Goal: Task Accomplishment & Management: Manage account settings

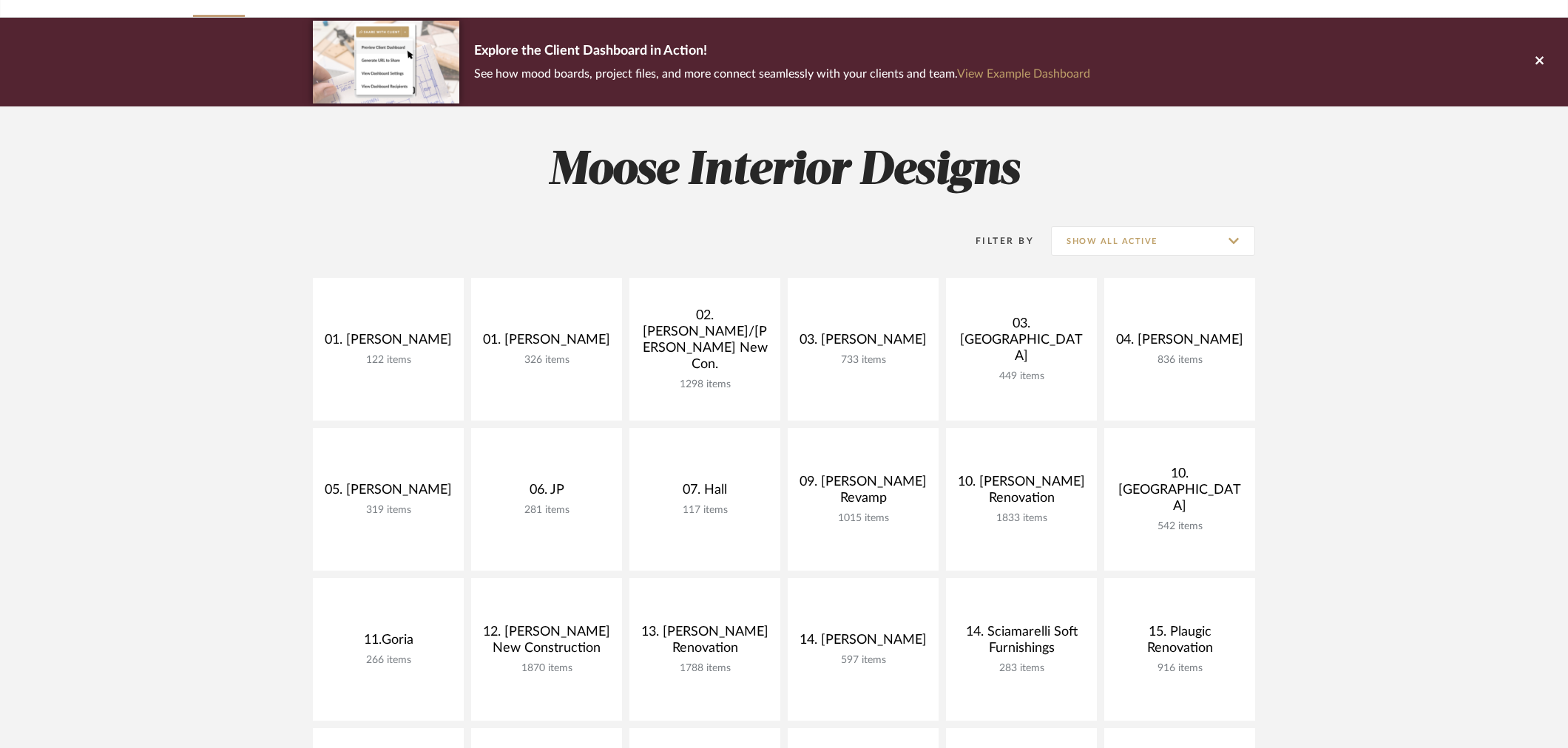
scroll to position [164, 0]
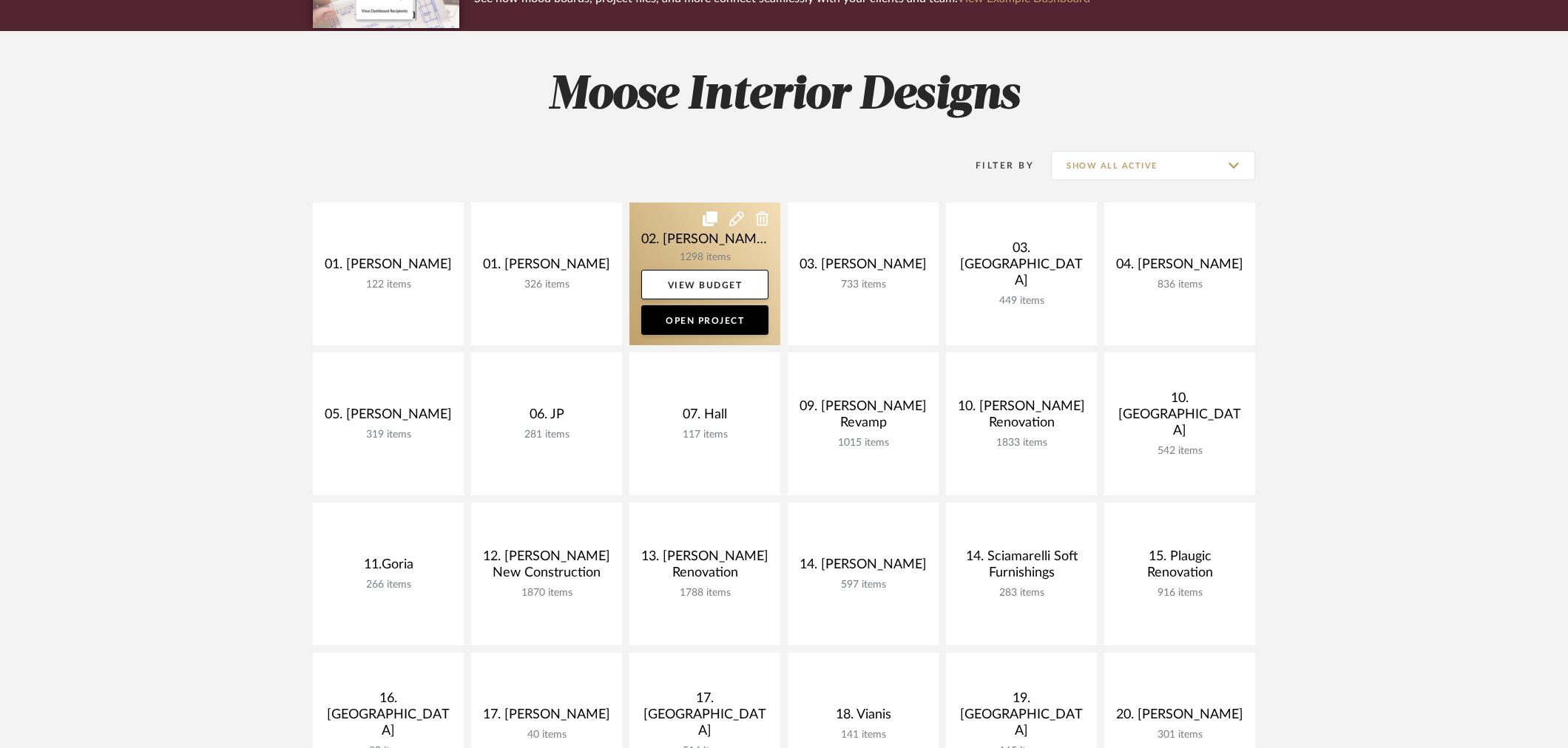
click at [711, 261] on link at bounding box center [704, 274] width 151 height 143
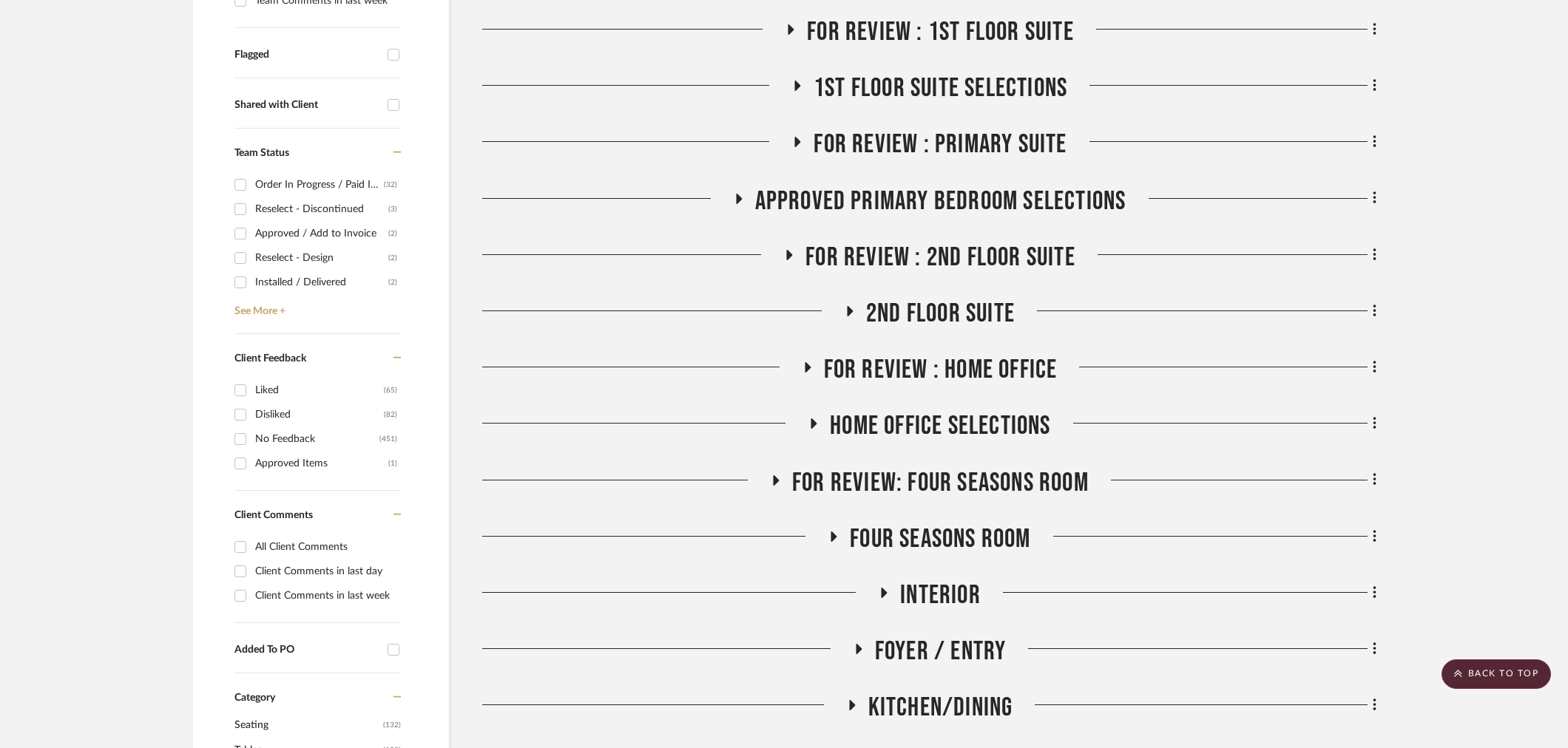
scroll to position [575, 0]
click at [915, 186] on span "Approved Primary Bedroom Selections" at bounding box center [941, 202] width 371 height 32
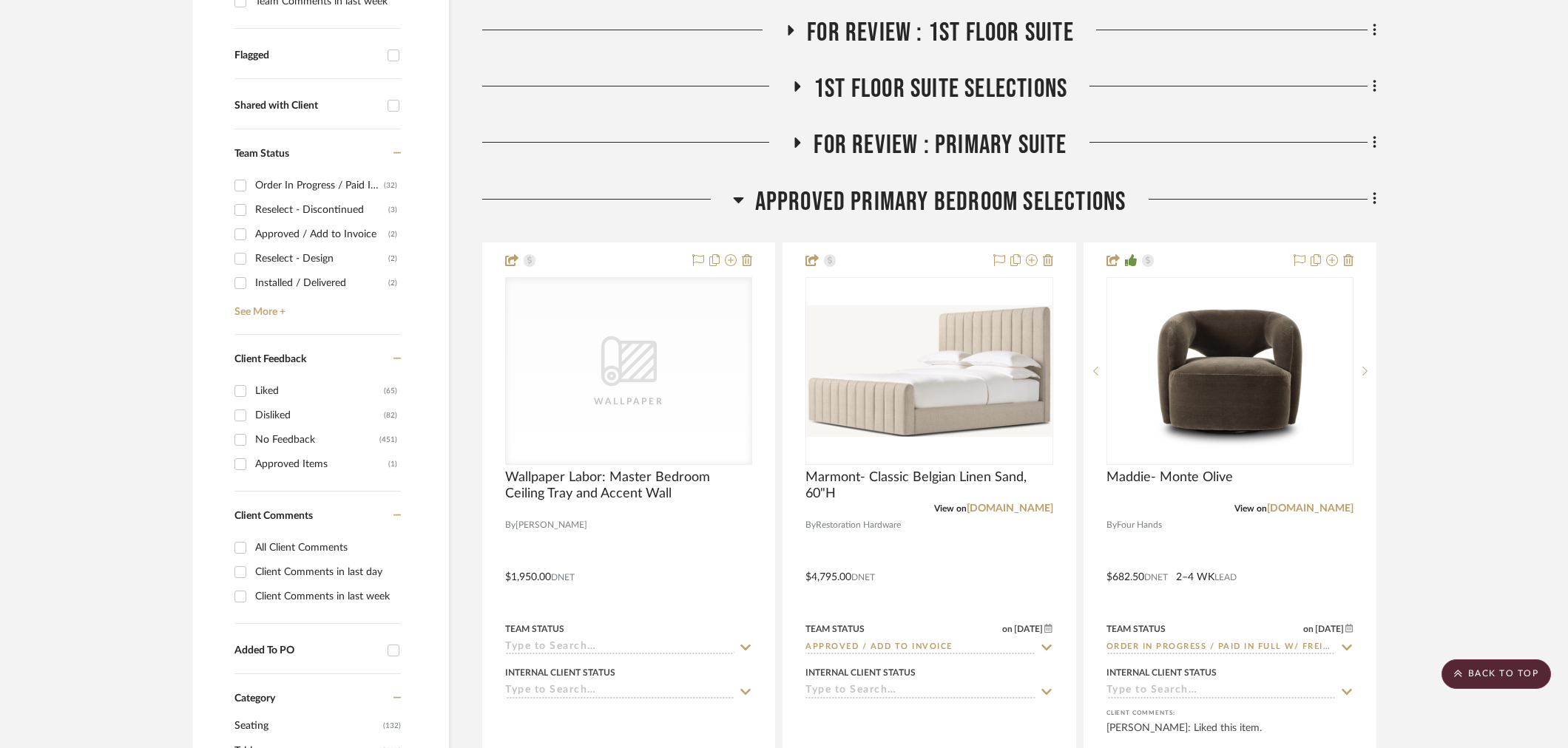
click at [918, 641] on input "Approved / Add to Invoice" at bounding box center [919, 648] width 229 height 14
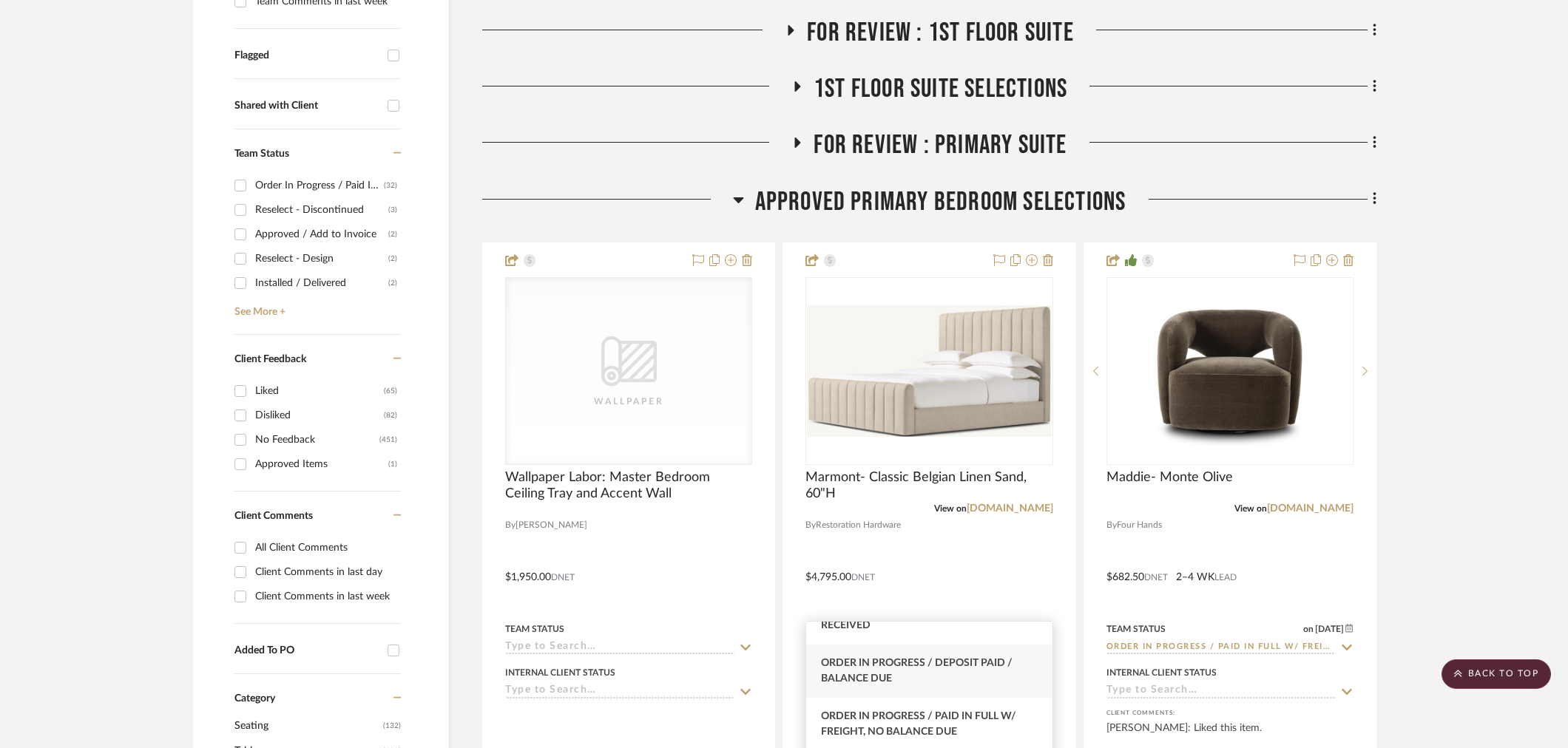
scroll to position [246, 0]
type input "order"
click at [930, 671] on div "Order In Progress / Paid In Full w/ Freight, No Balance due" at bounding box center [929, 659] width 246 height 53
type input "9/23/2025"
type input "Order In Progress / Paid In Full w/ Freight, No Balance due"
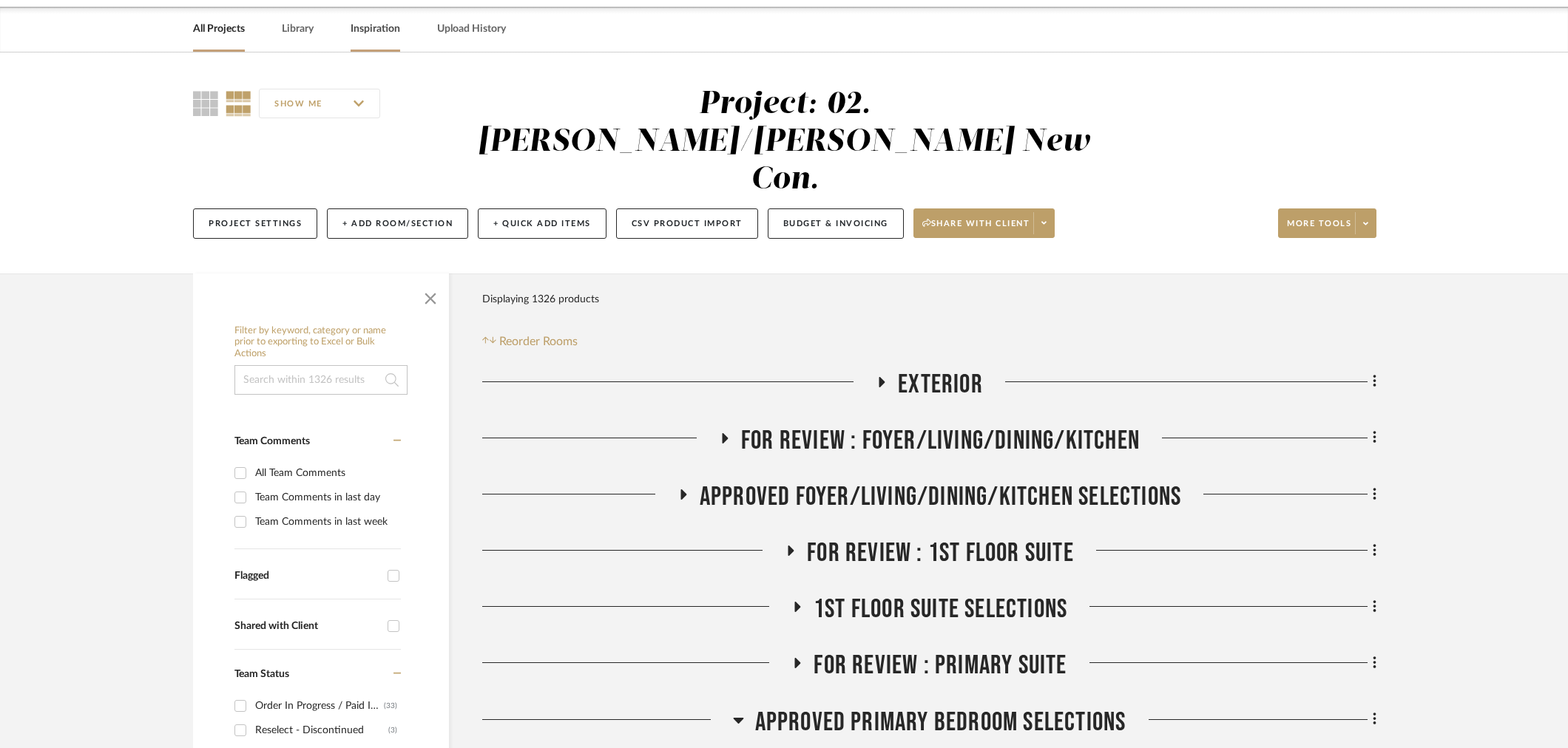
scroll to position [0, 0]
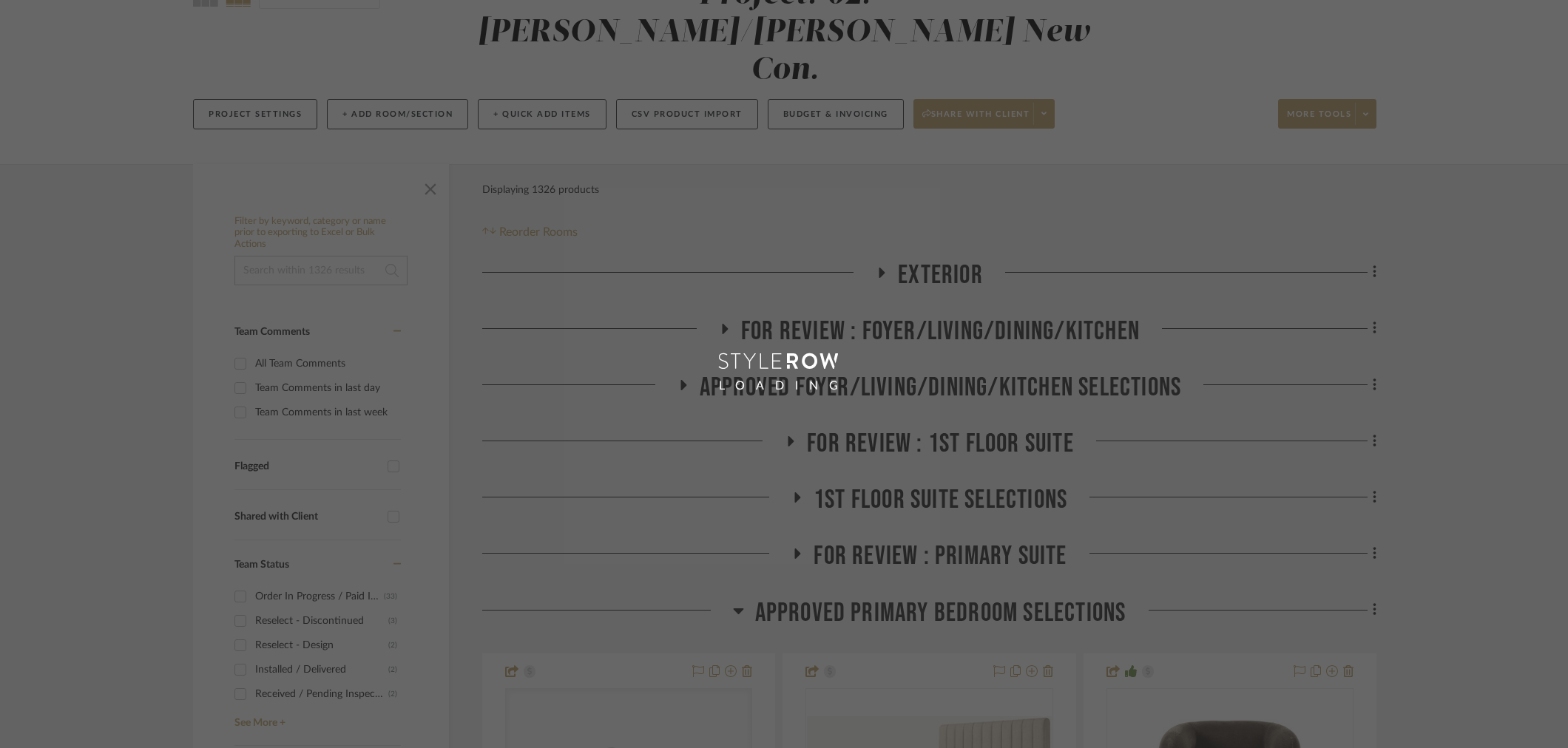
scroll to position [164, 0]
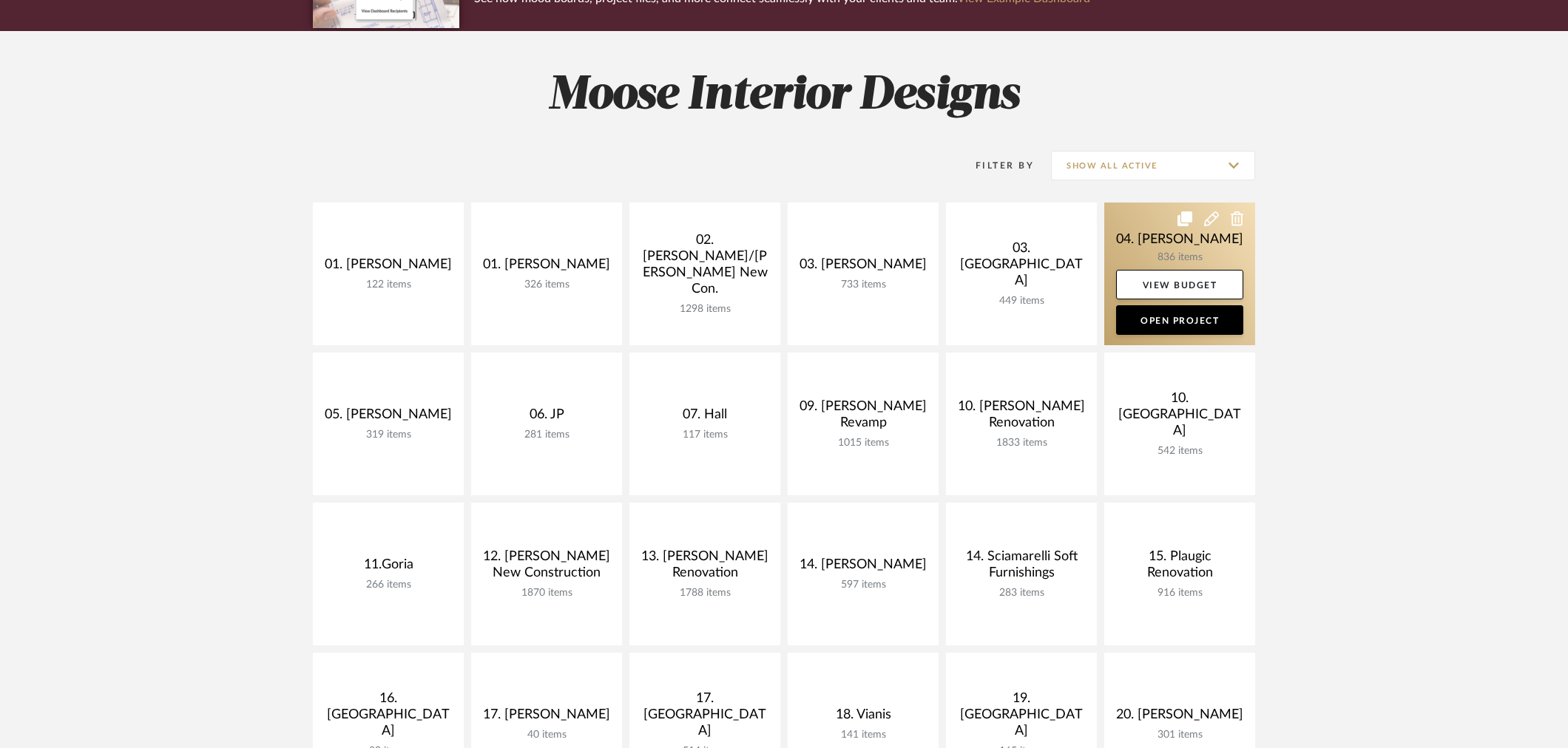
click at [1136, 259] on link at bounding box center [1179, 274] width 151 height 143
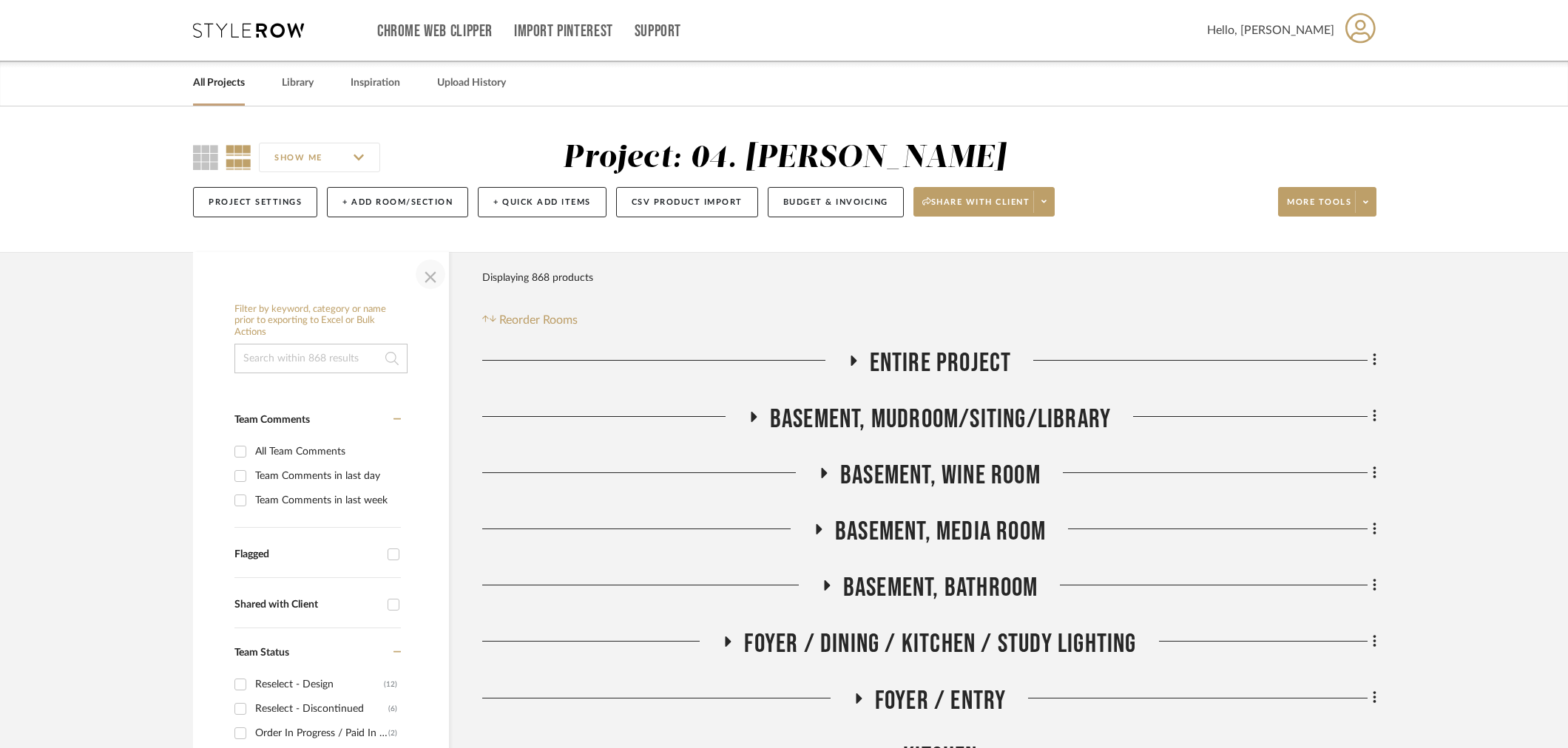
click at [437, 272] on span "button" at bounding box center [430, 274] width 36 height 36
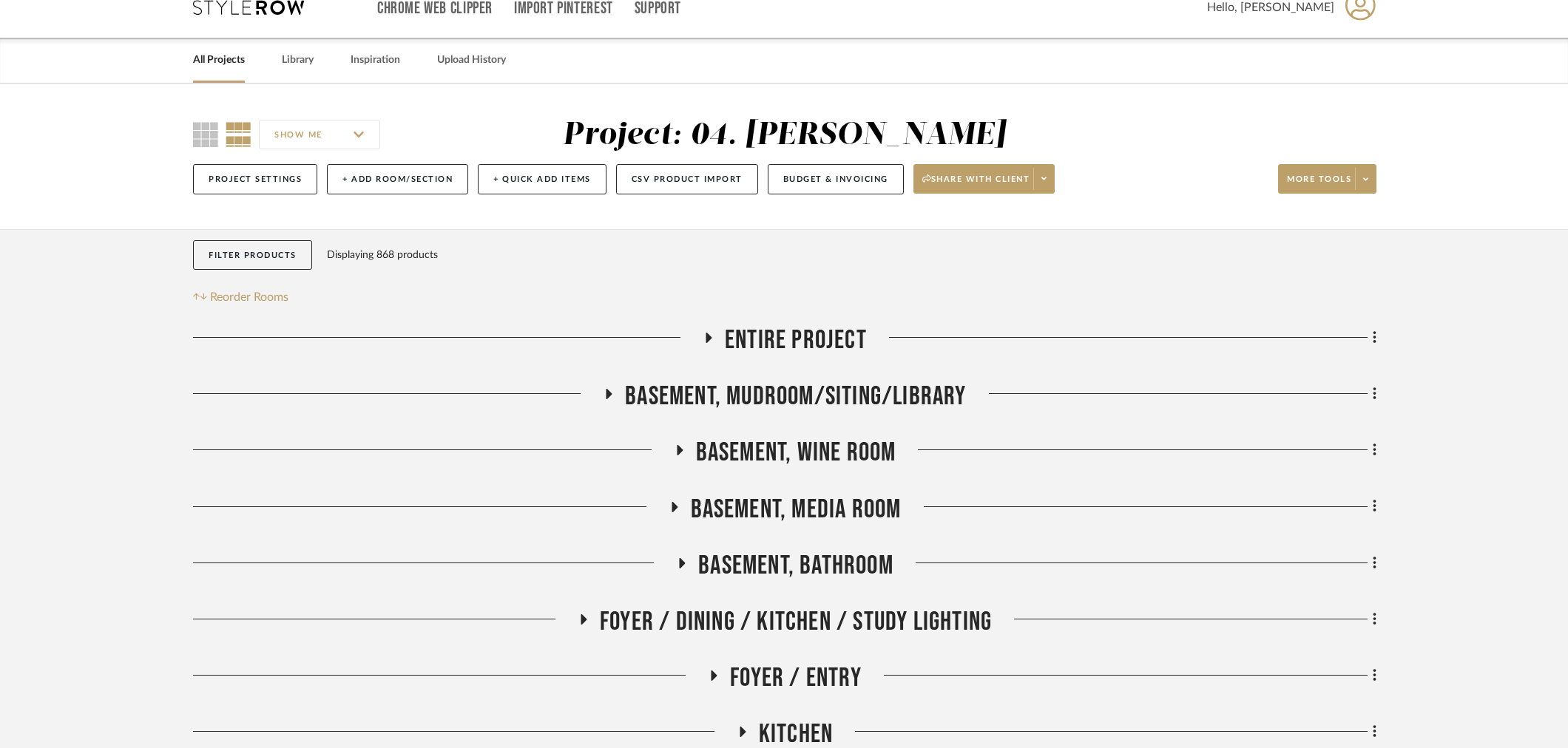
scroll to position [82, 0]
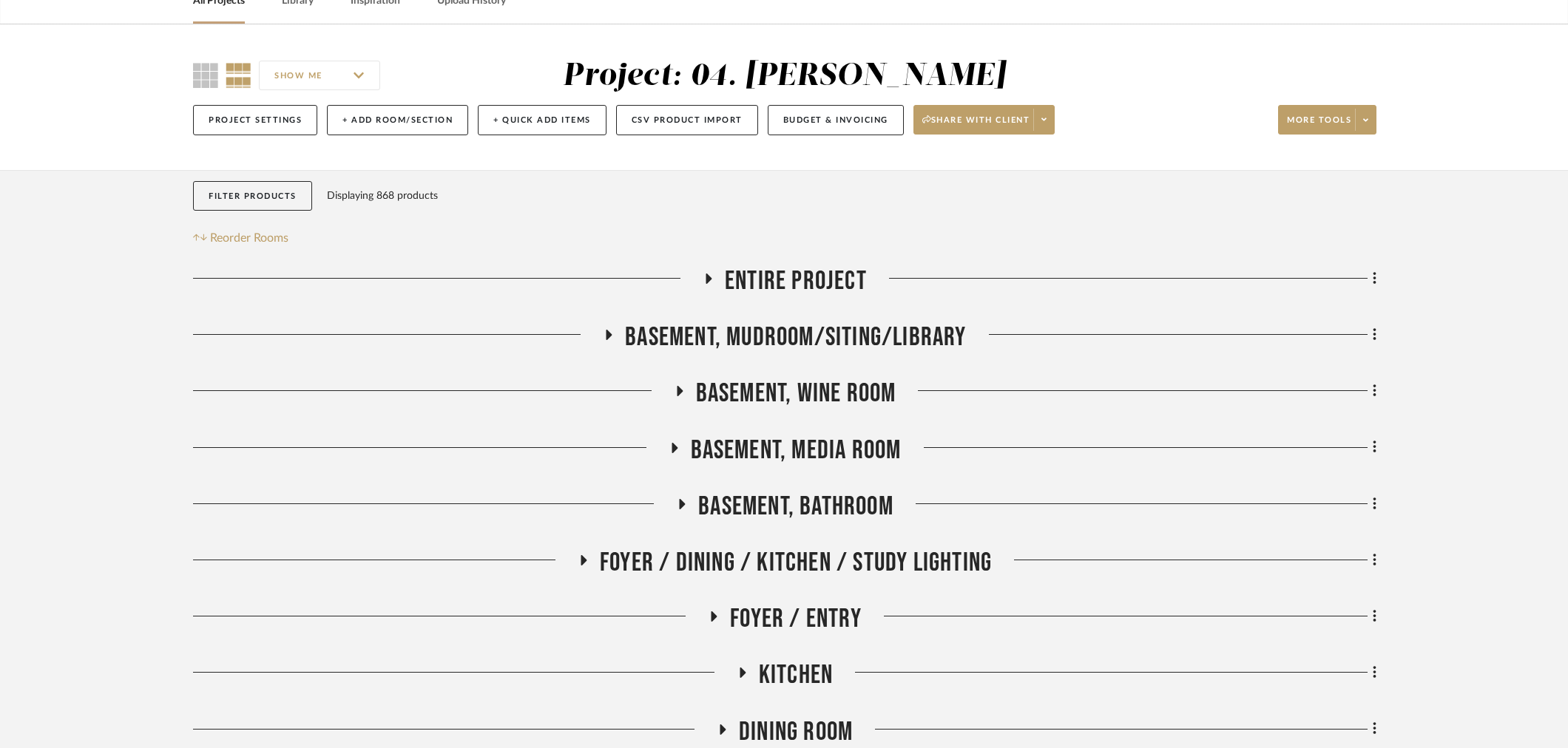
click at [758, 330] on span "Basement, Mudroom/Siting/Library" at bounding box center [794, 337] width 341 height 32
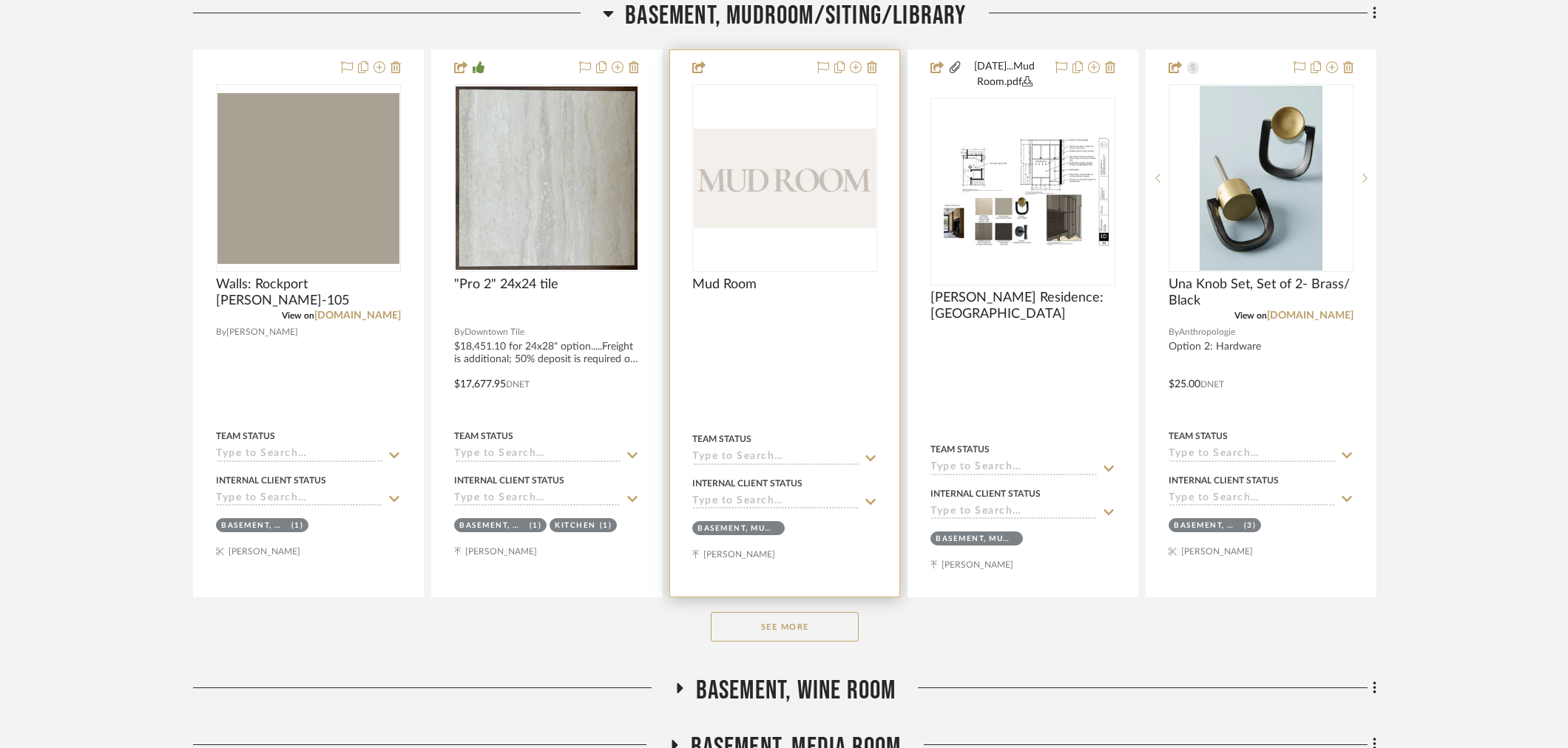
scroll to position [575, 0]
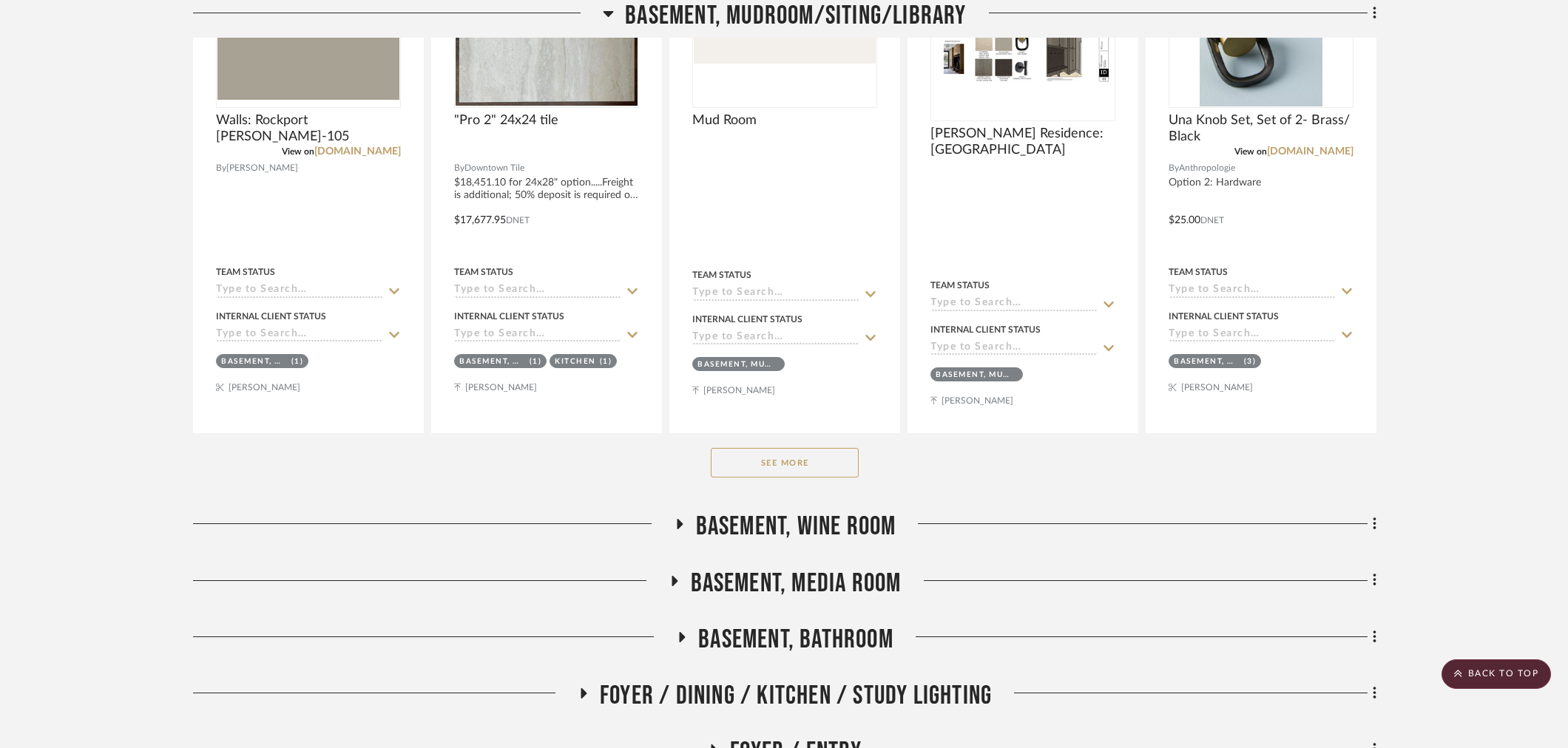
click at [759, 458] on button "See More" at bounding box center [785, 462] width 148 height 30
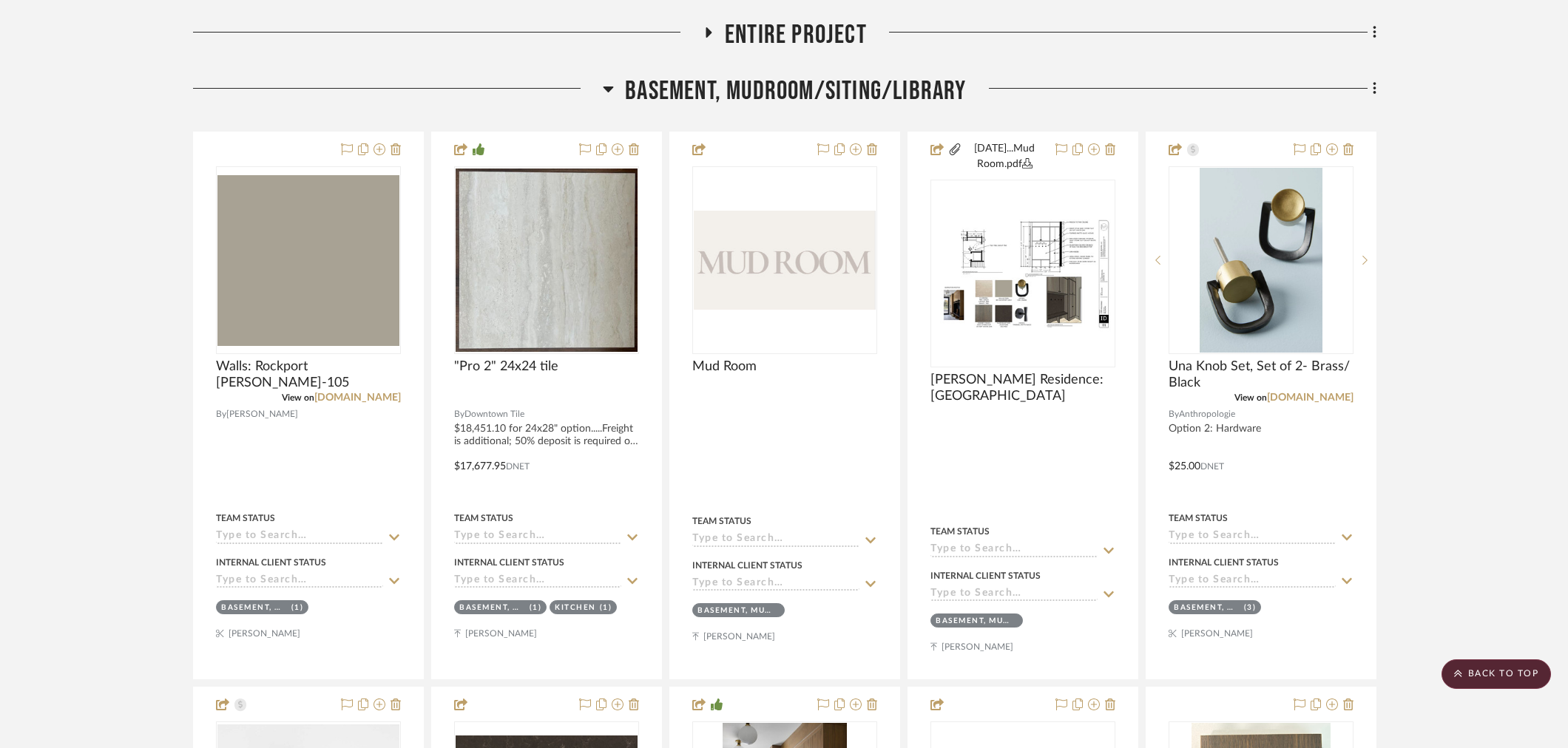
scroll to position [0, 0]
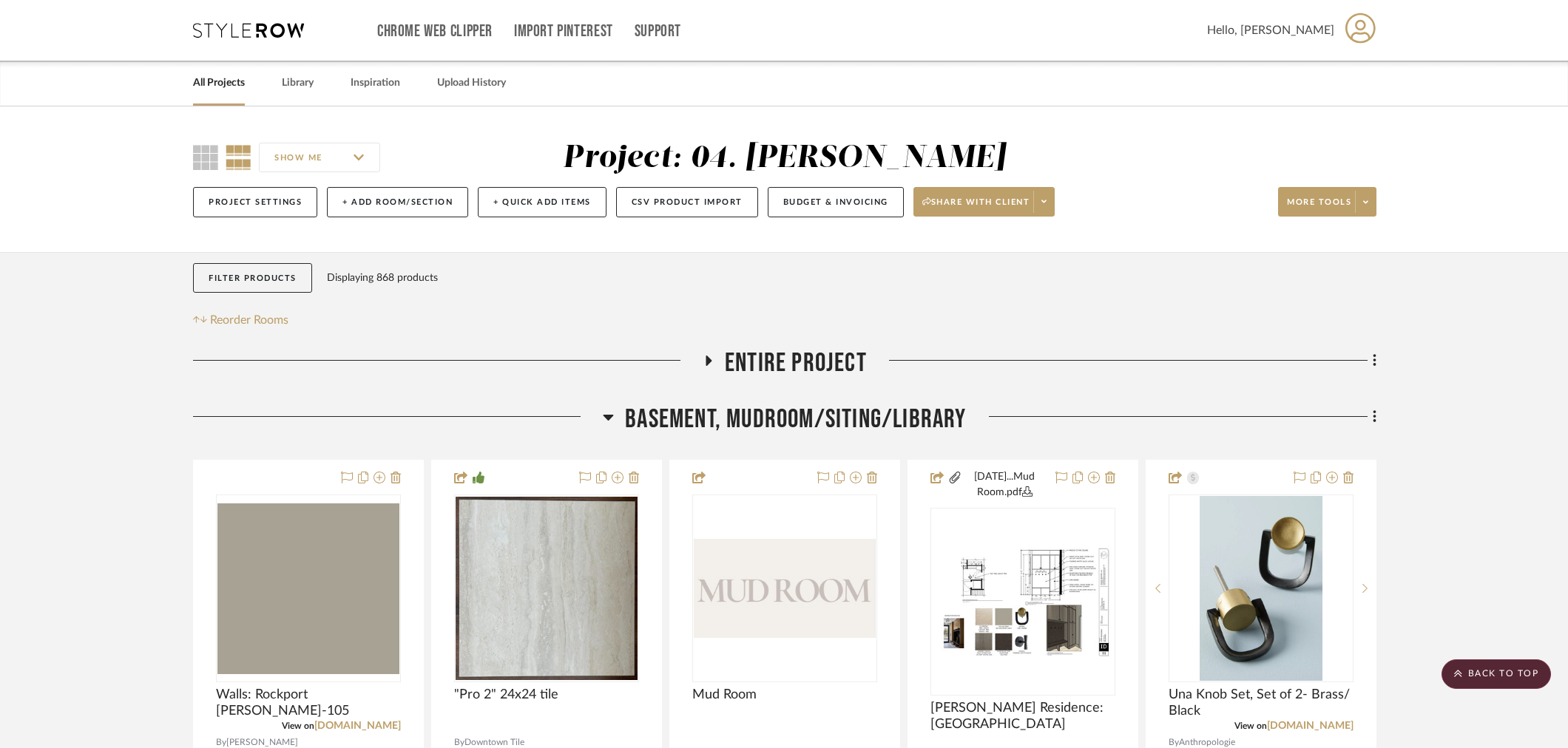
click at [752, 414] on span "Basement, Mudroom/Siting/Library" at bounding box center [794, 419] width 341 height 32
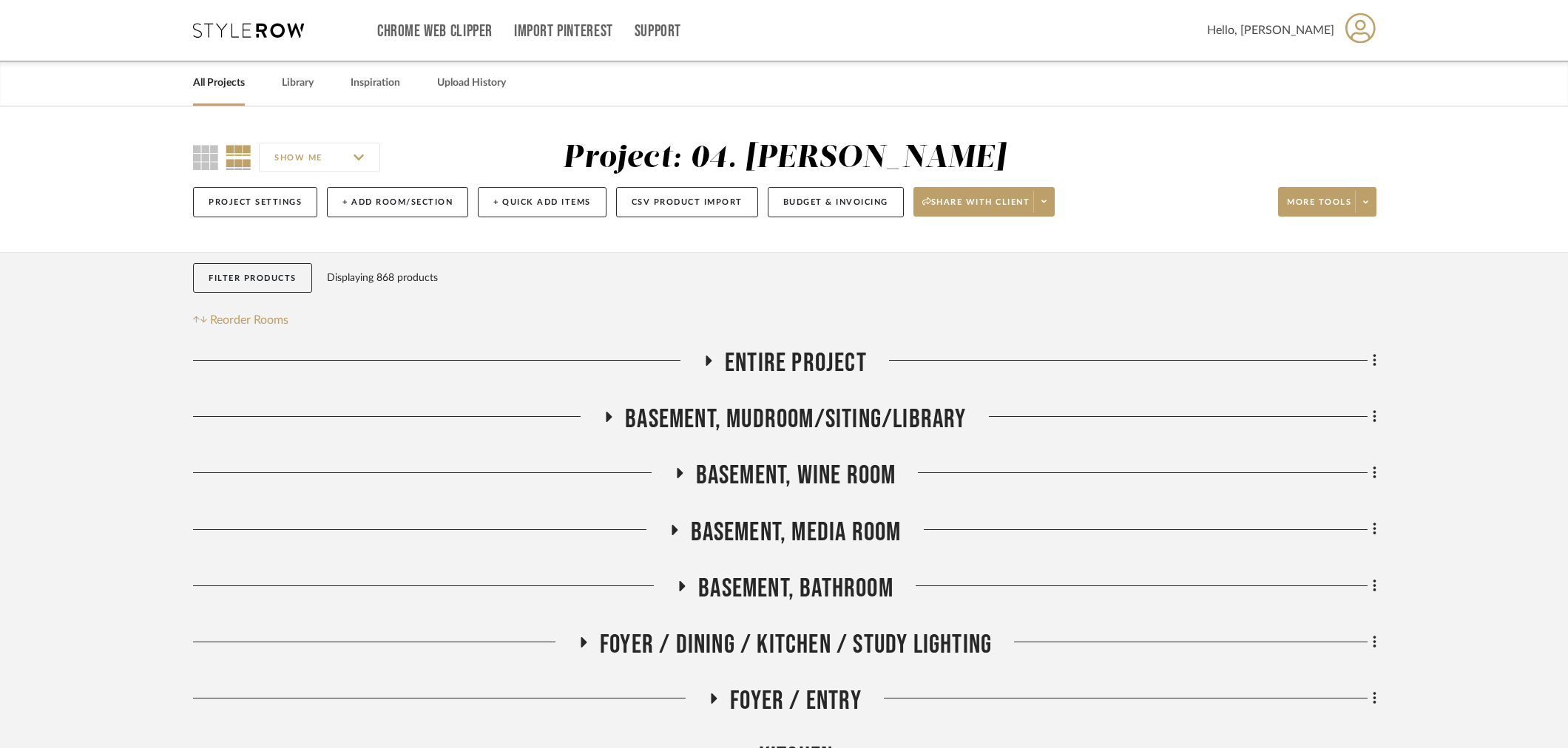
click at [756, 475] on span "Basement, Wine Room" at bounding box center [796, 475] width 200 height 32
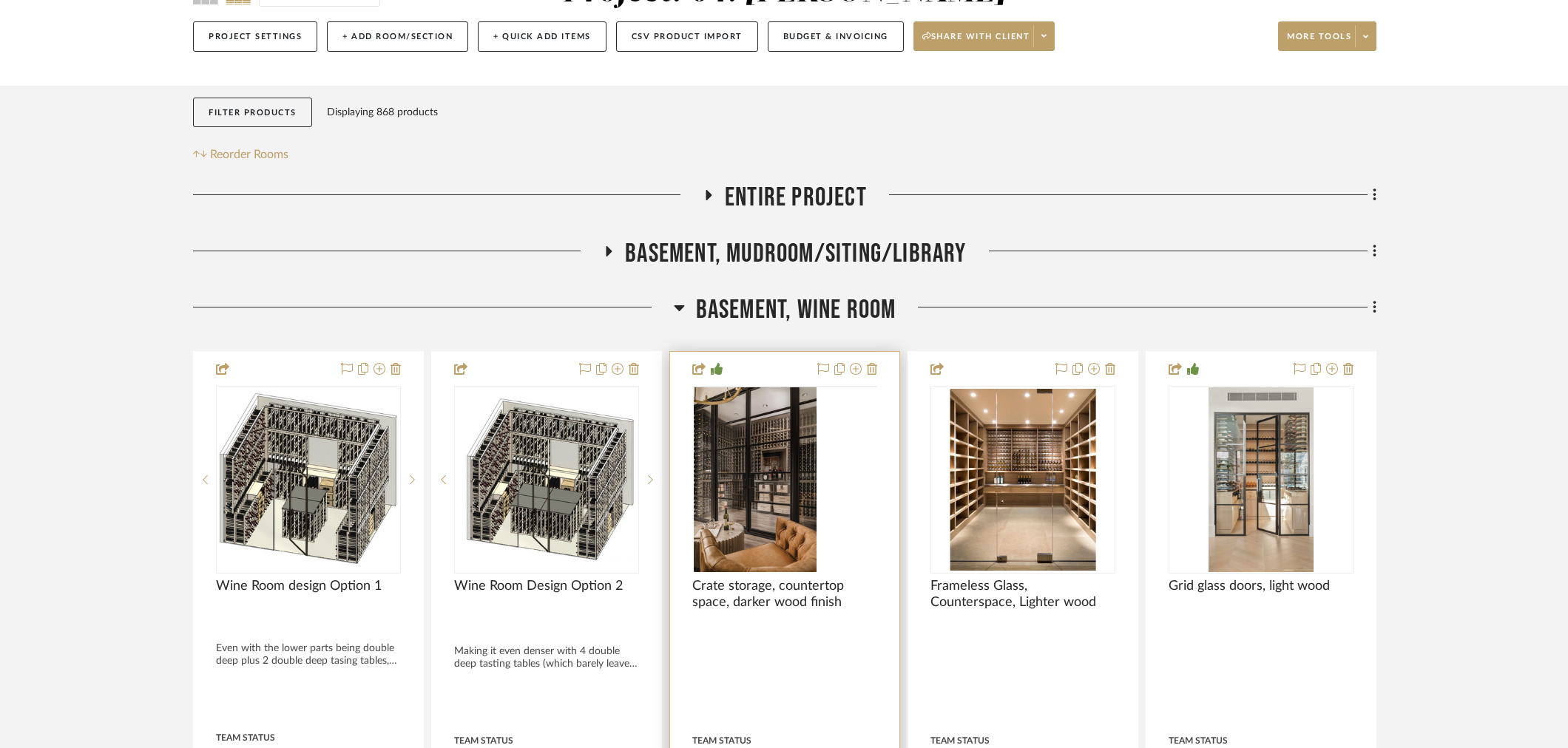
scroll to position [246, 0]
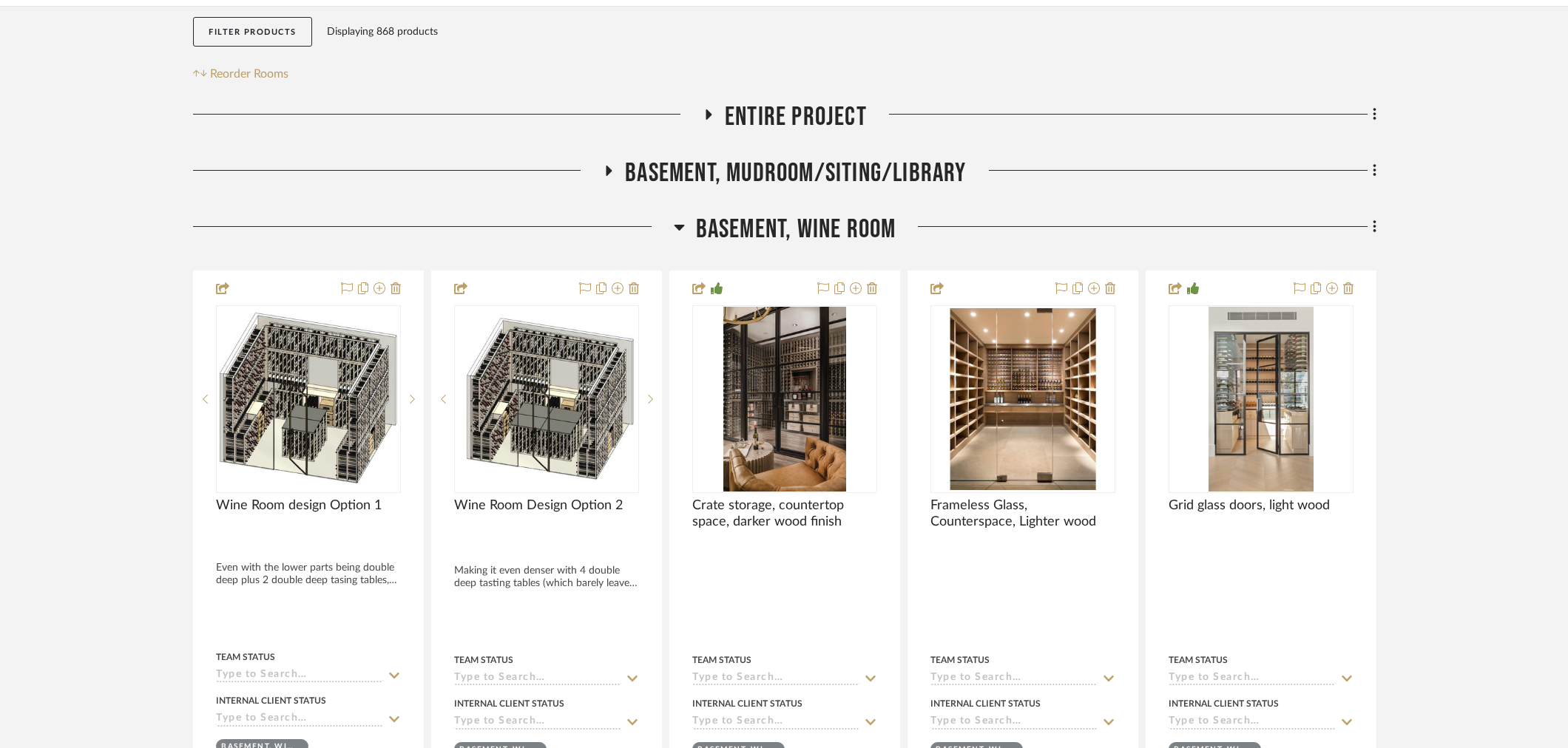
click at [774, 239] on span "Basement, Wine Room" at bounding box center [796, 229] width 200 height 32
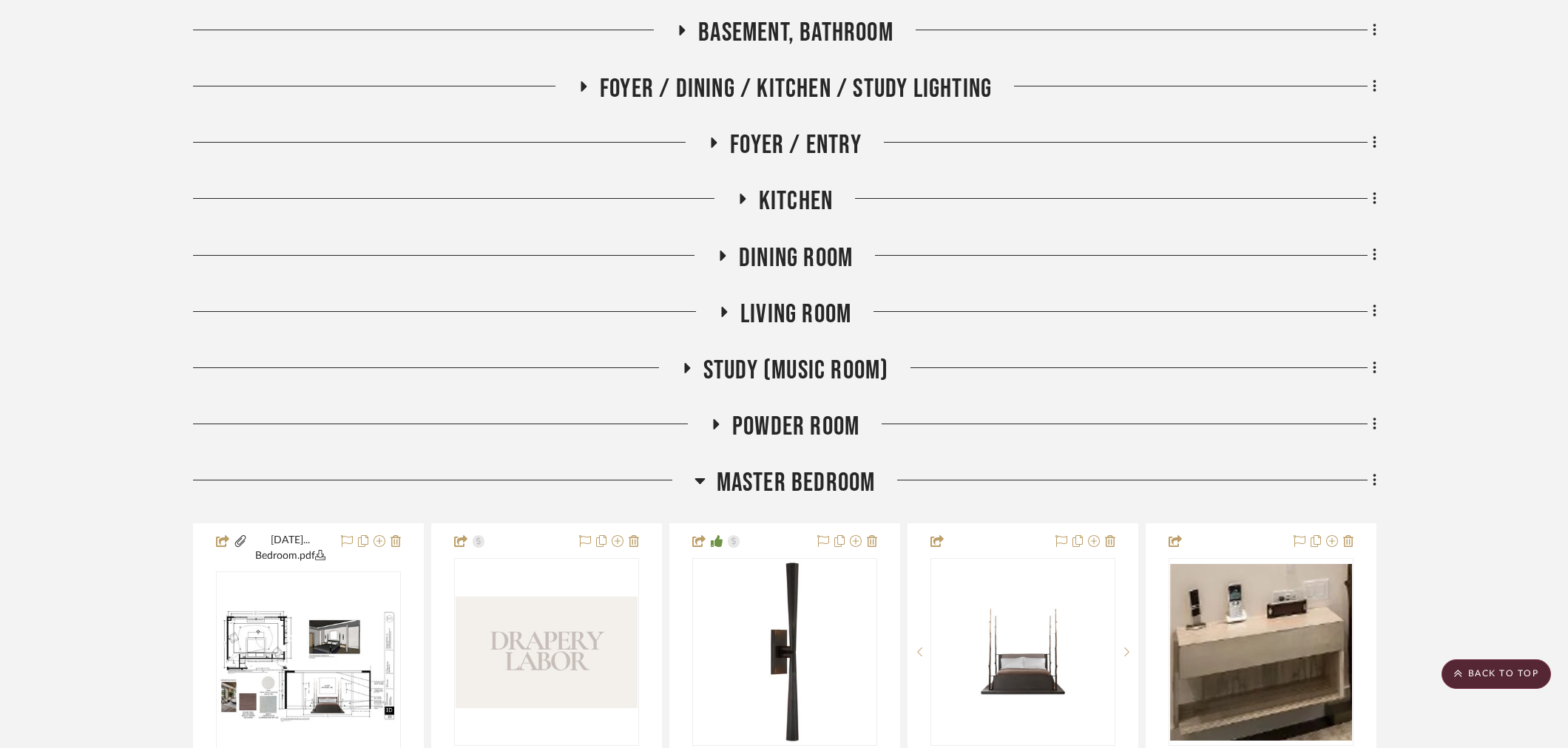
scroll to position [575, 0]
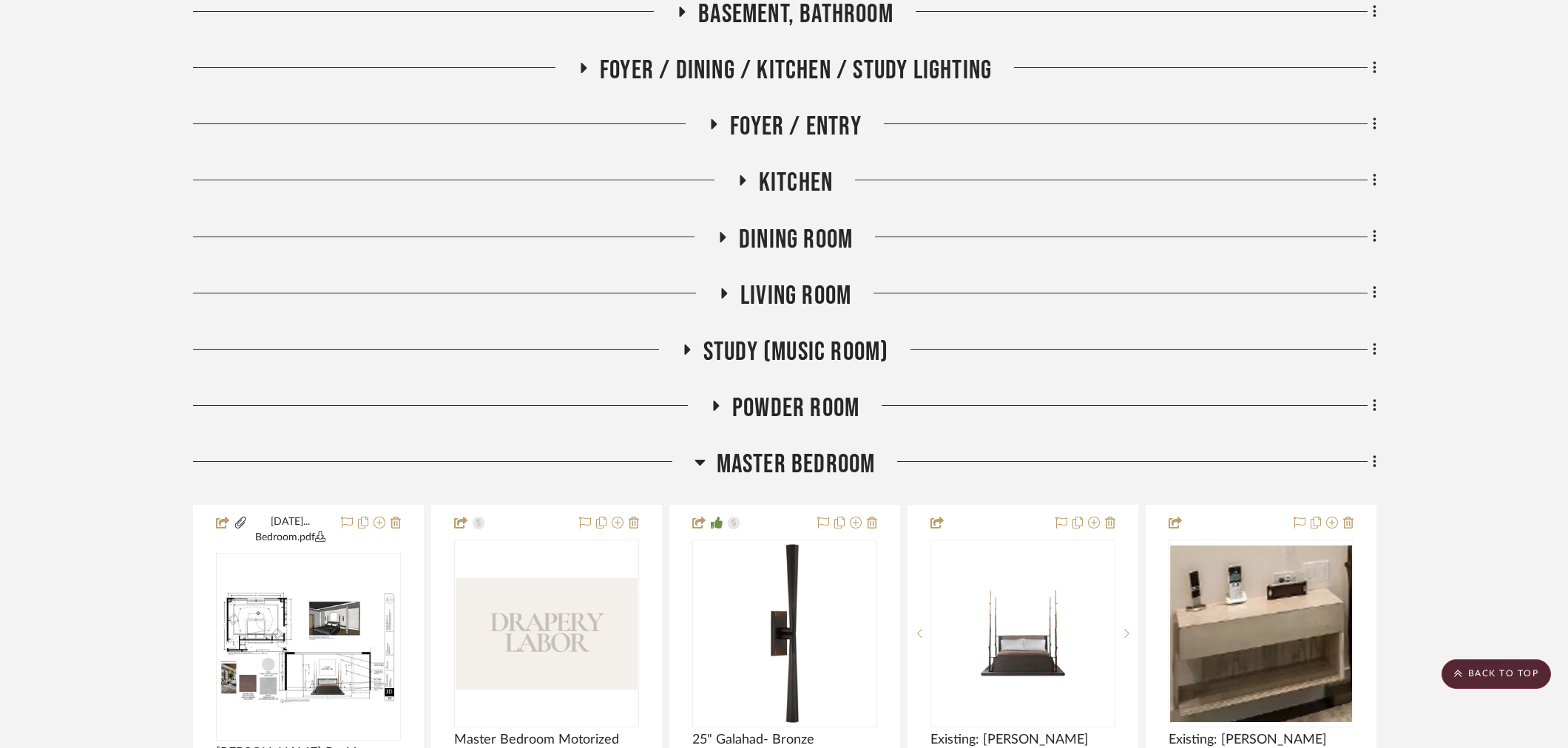
click at [786, 420] on span "Powder Room" at bounding box center [795, 408] width 127 height 32
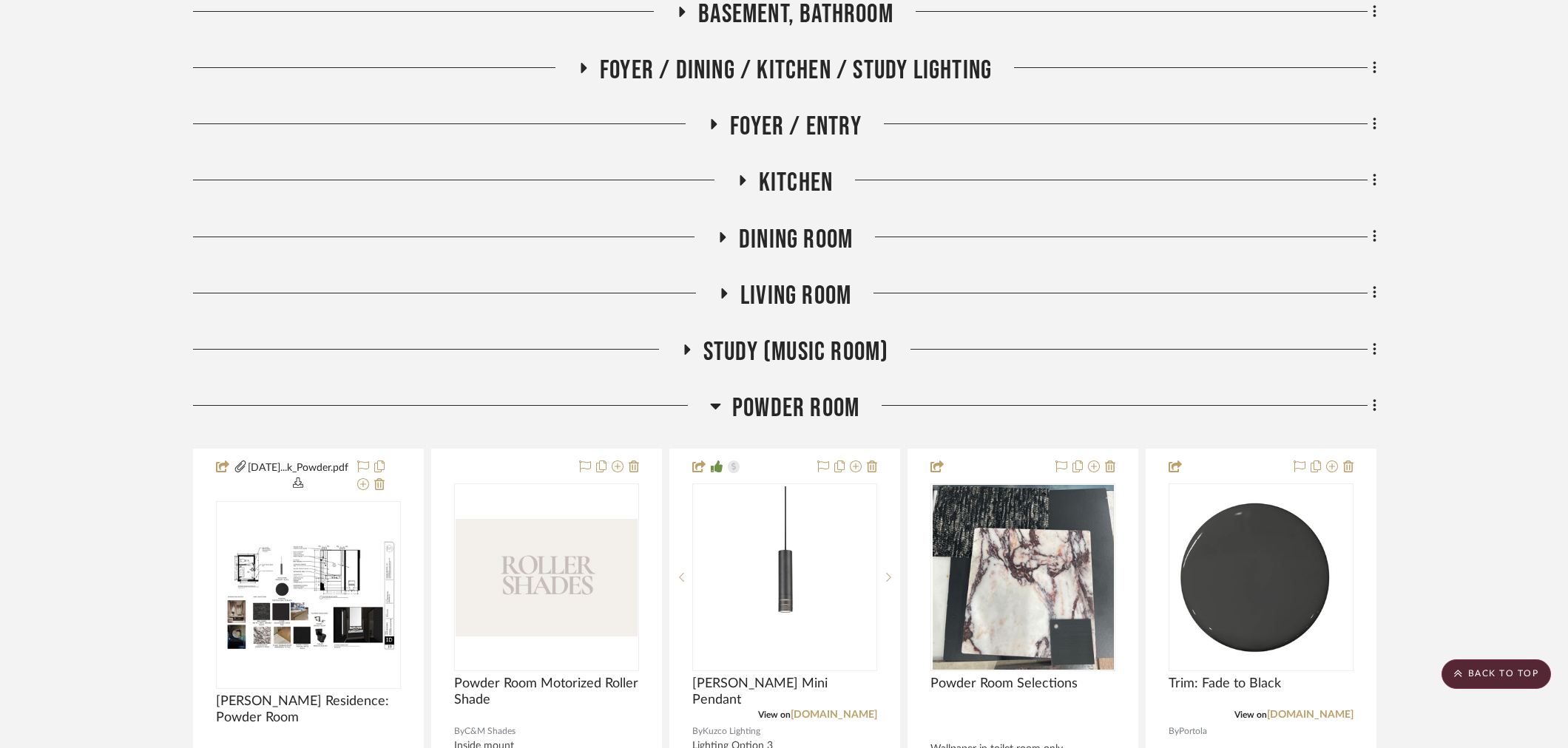
click at [792, 414] on span "Powder Room" at bounding box center [795, 408] width 127 height 32
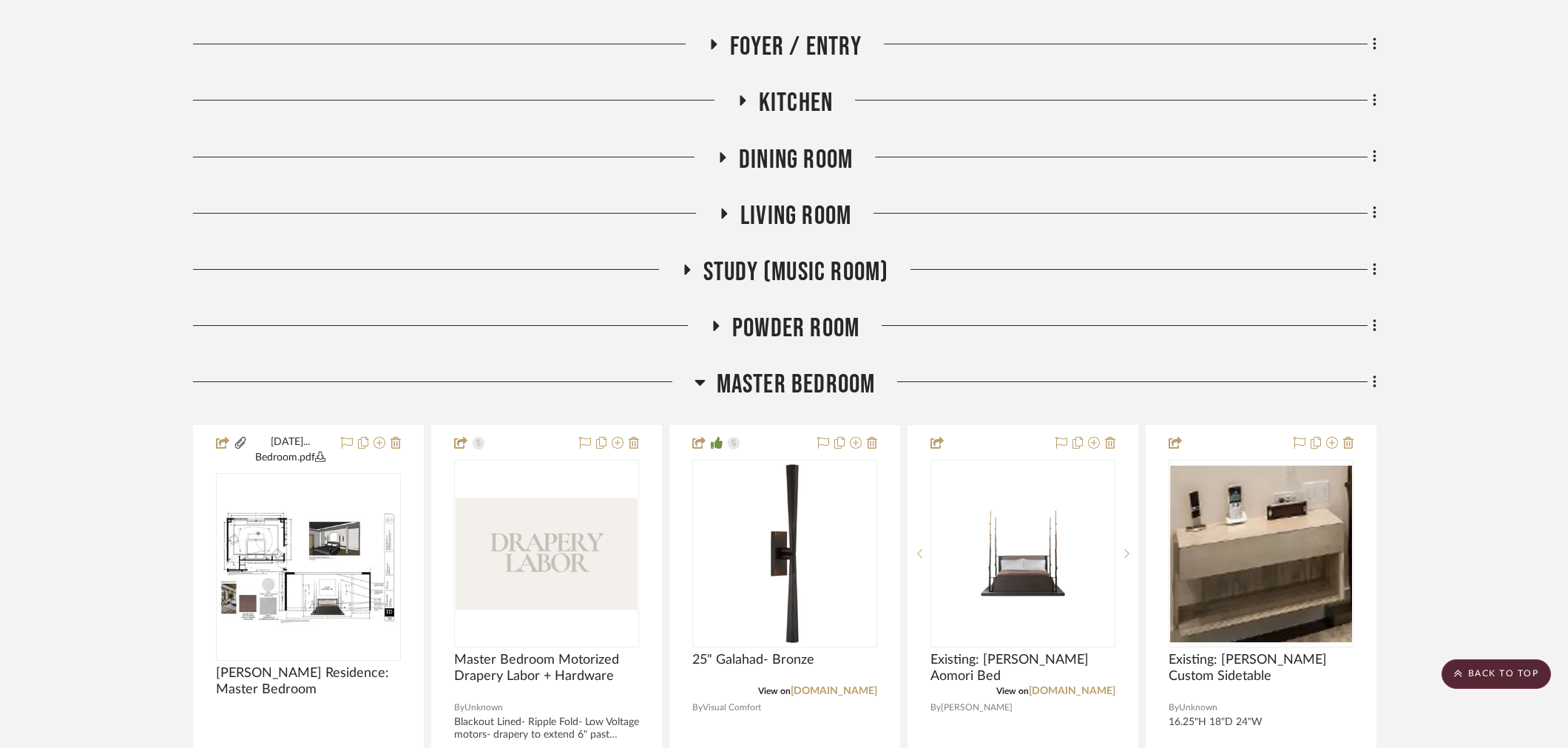
scroll to position [739, 0]
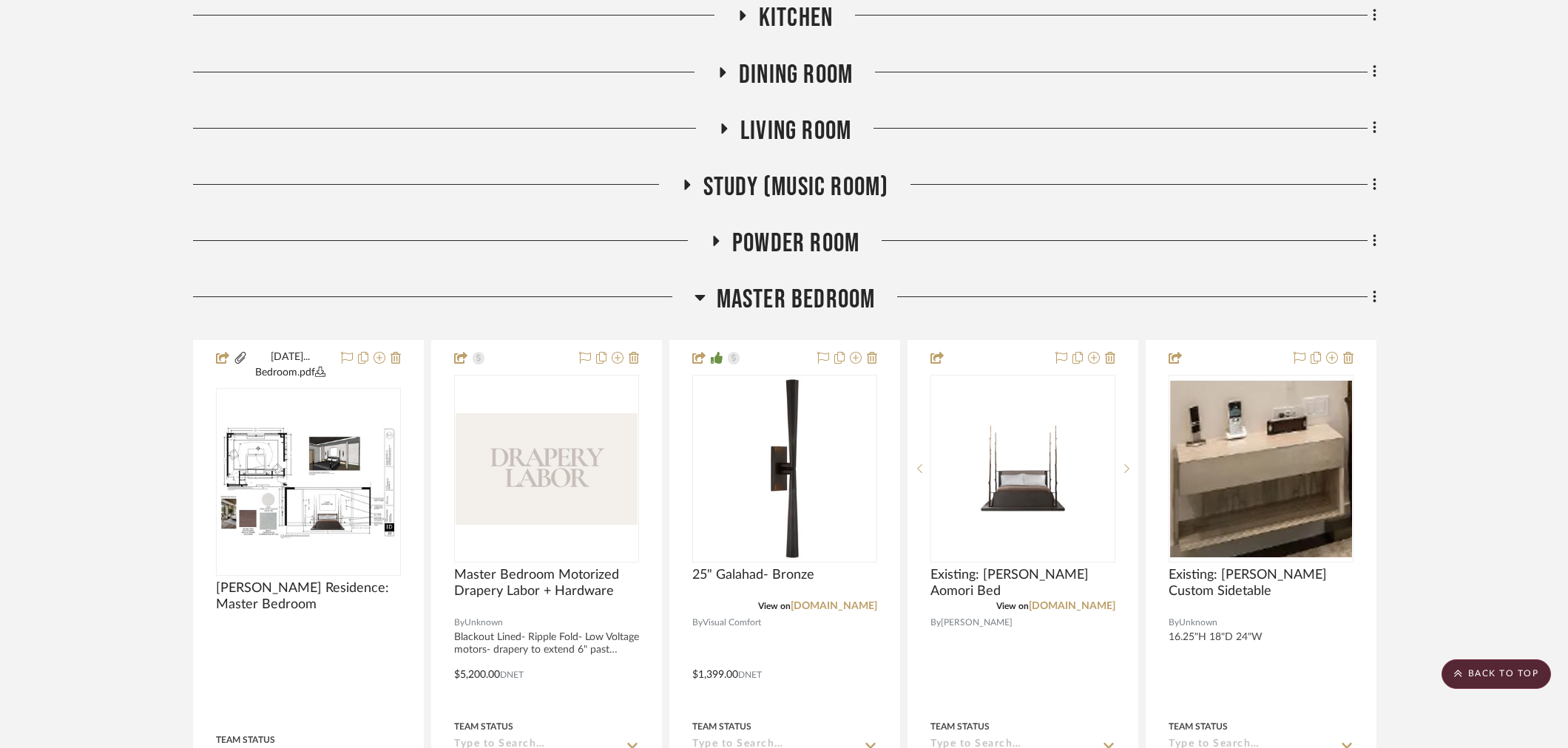
click at [791, 313] on span "Master Bedroom" at bounding box center [796, 300] width 159 height 32
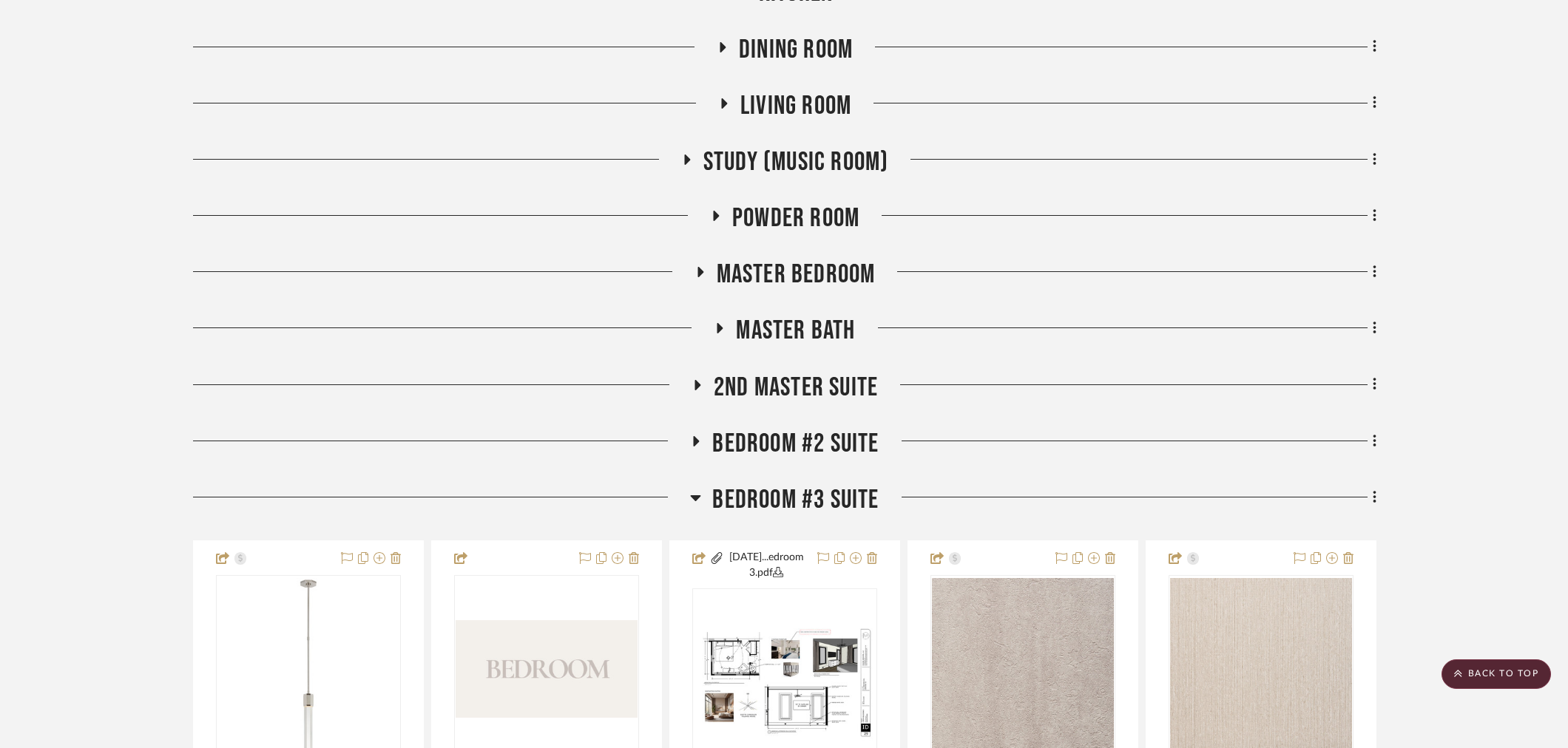
scroll to position [821, 0]
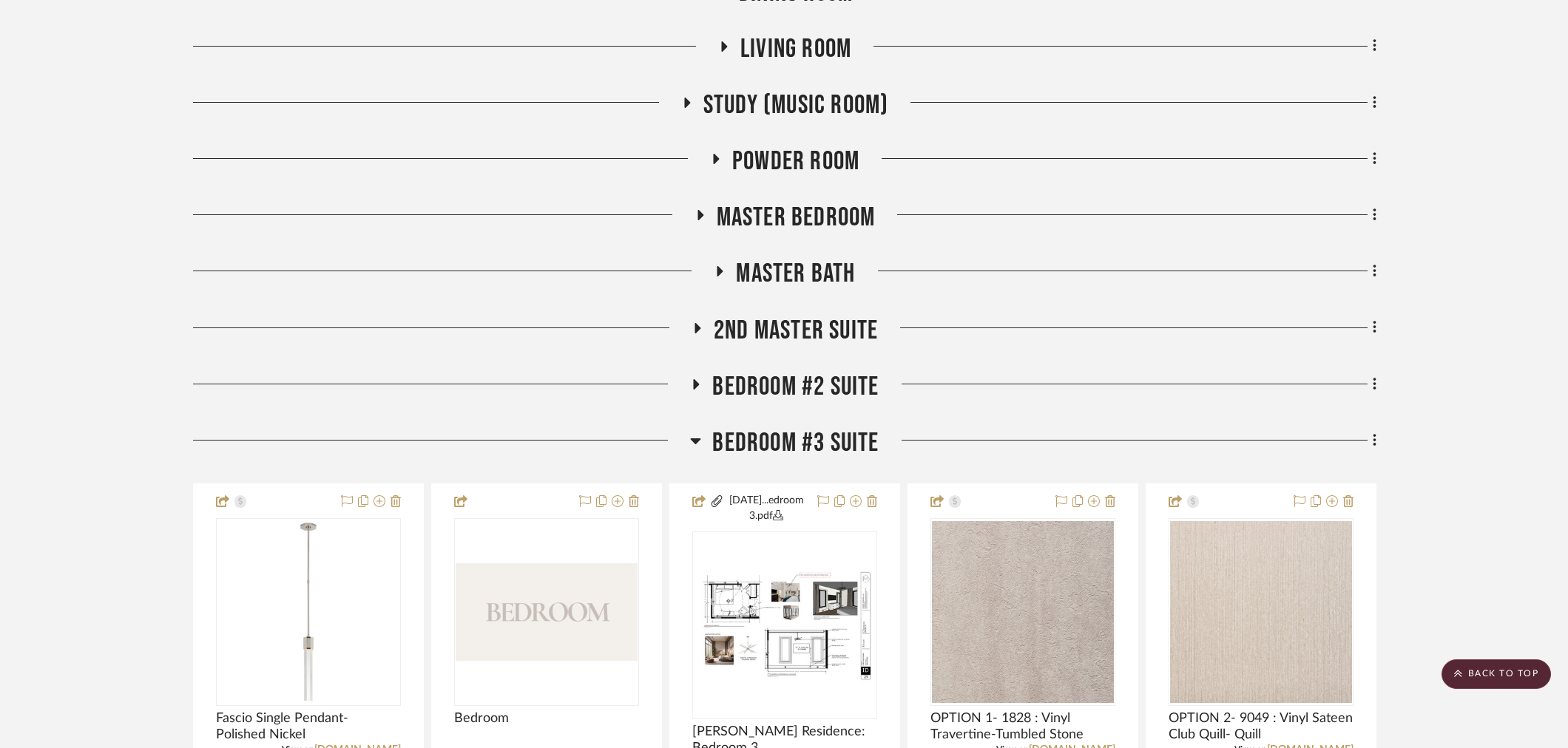
click at [787, 335] on span "2nd Master Suite" at bounding box center [795, 331] width 164 height 32
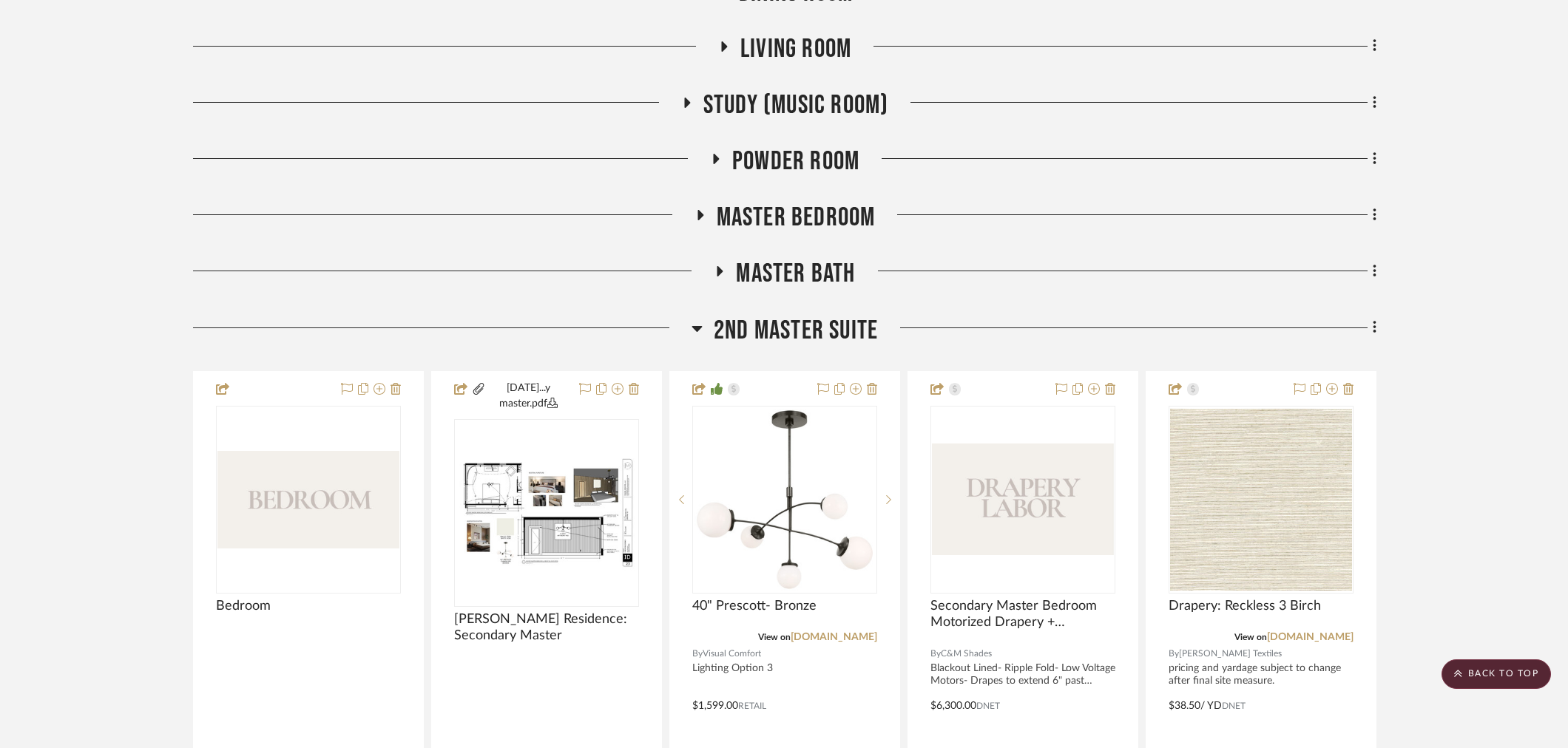
click at [812, 320] on span "2nd Master Suite" at bounding box center [795, 331] width 164 height 32
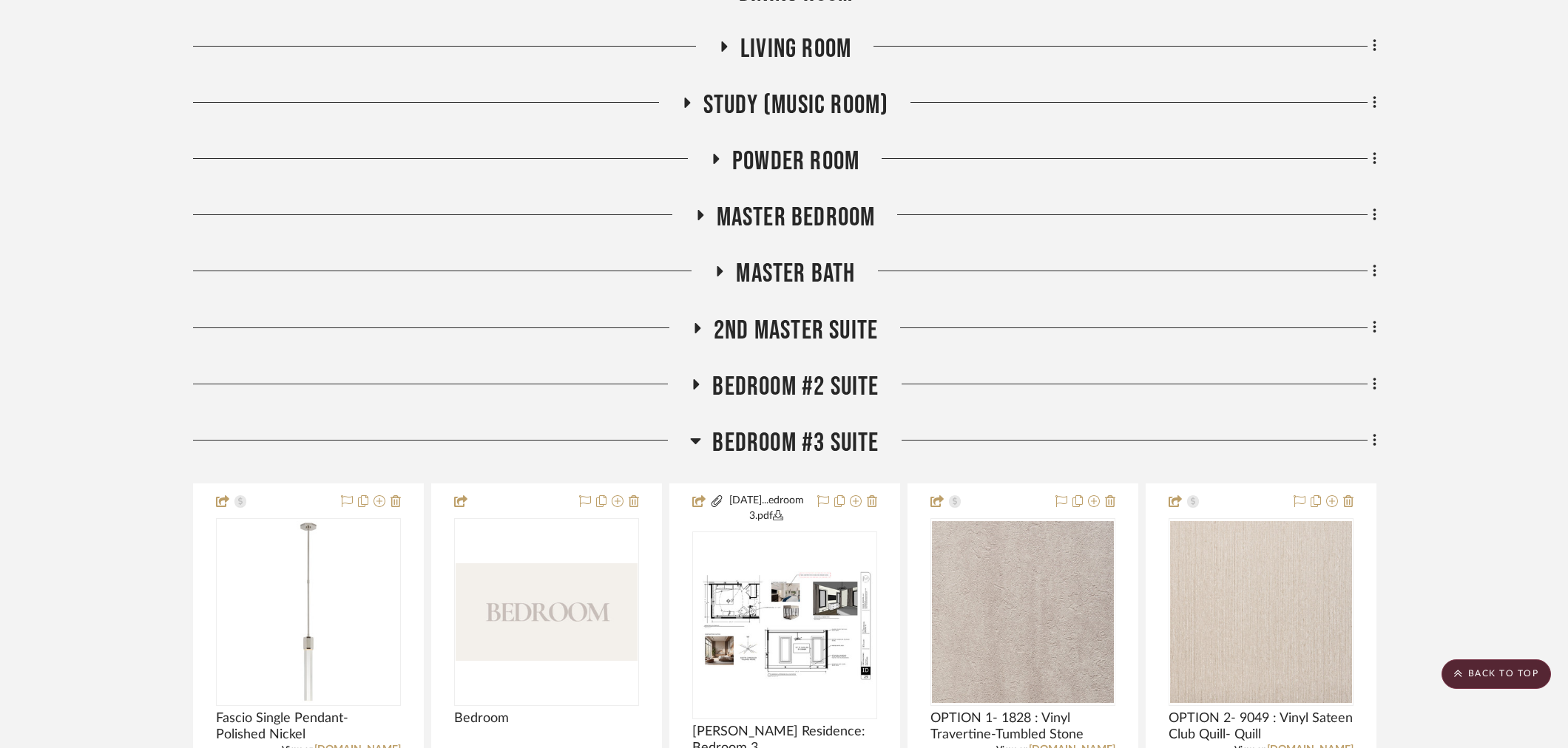
click at [799, 383] on span "Bedroom #2 Suite" at bounding box center [794, 387] width 166 height 32
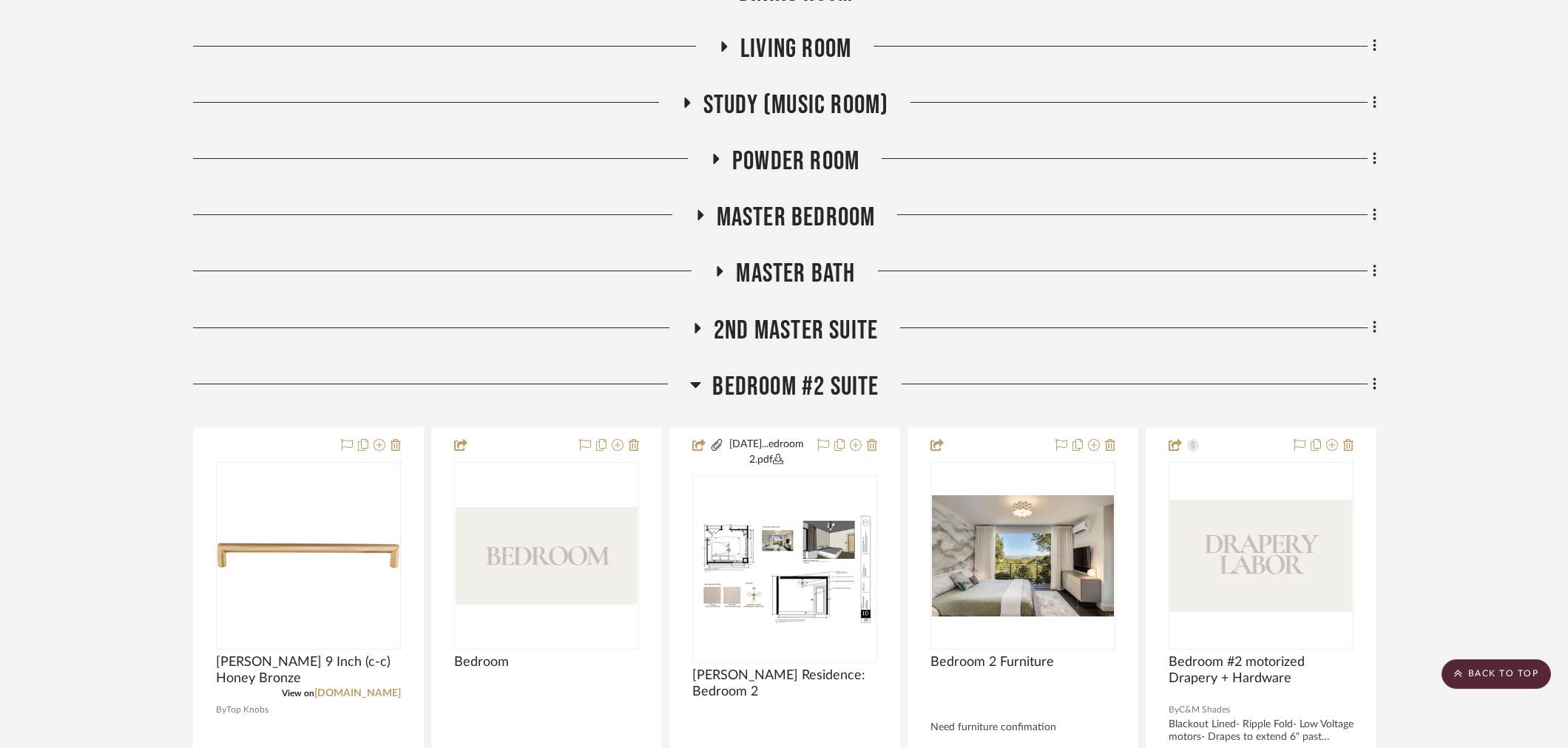
click at [799, 383] on span "Bedroom #2 Suite" at bounding box center [794, 387] width 166 height 32
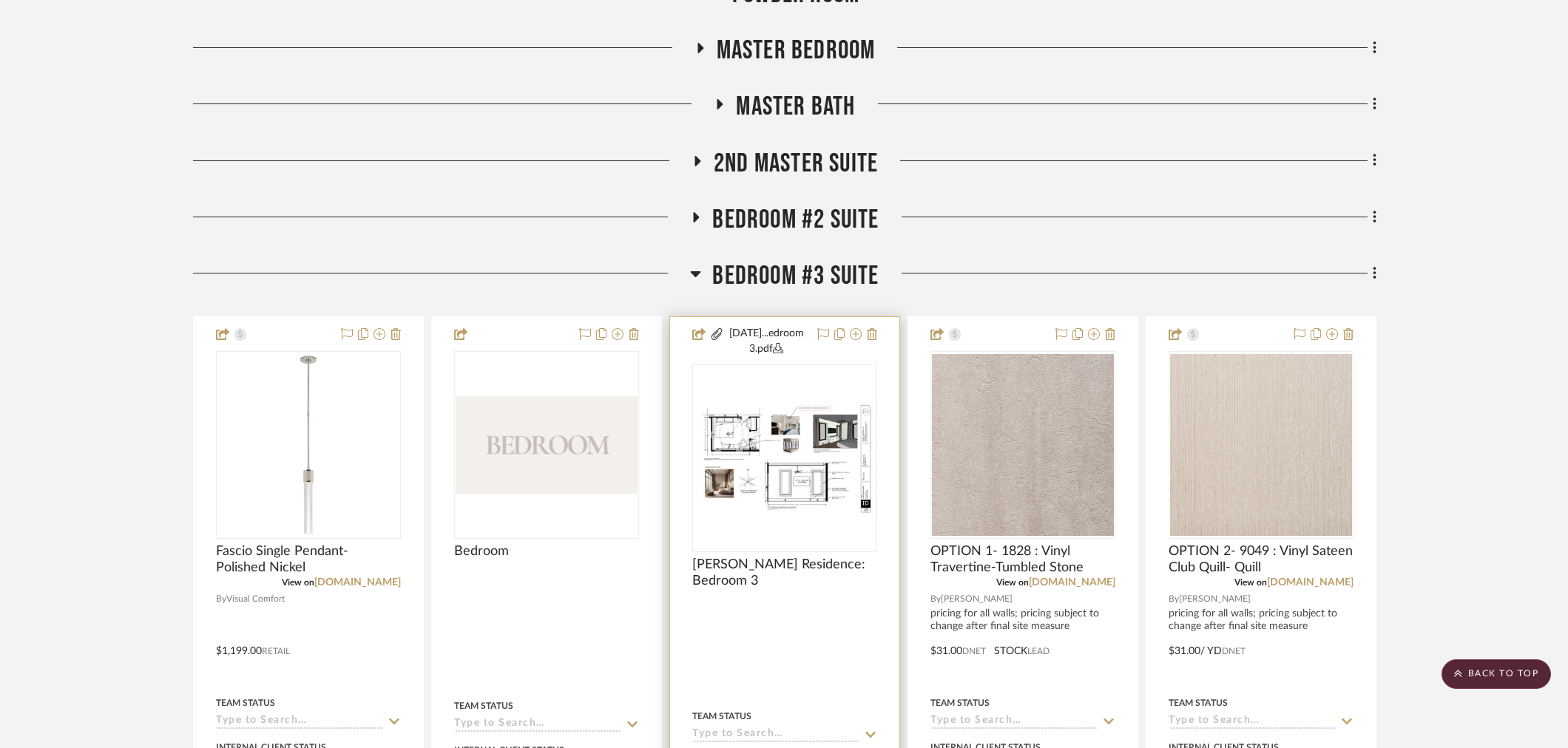
scroll to position [1068, 0]
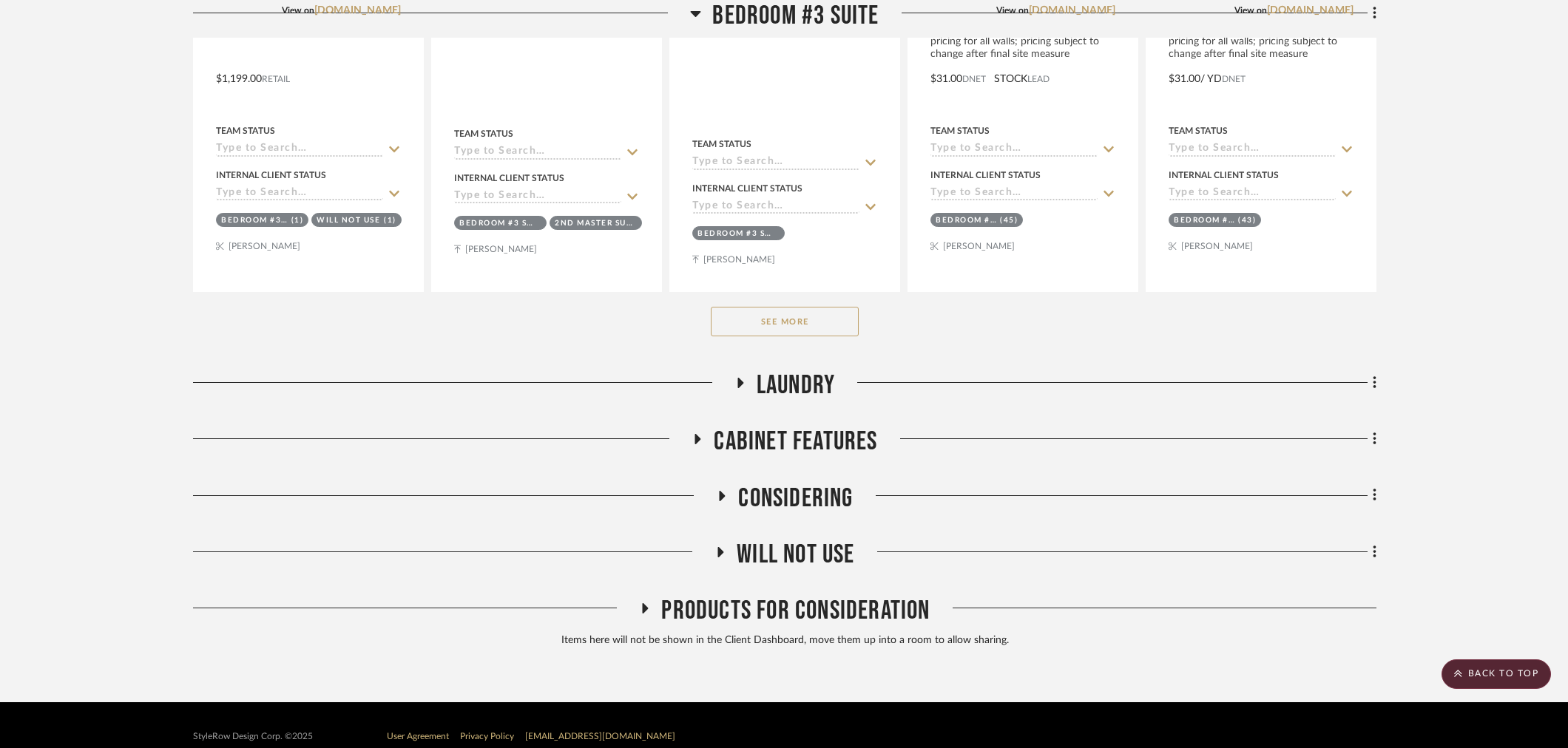
click at [829, 328] on button "See More" at bounding box center [785, 321] width 148 height 30
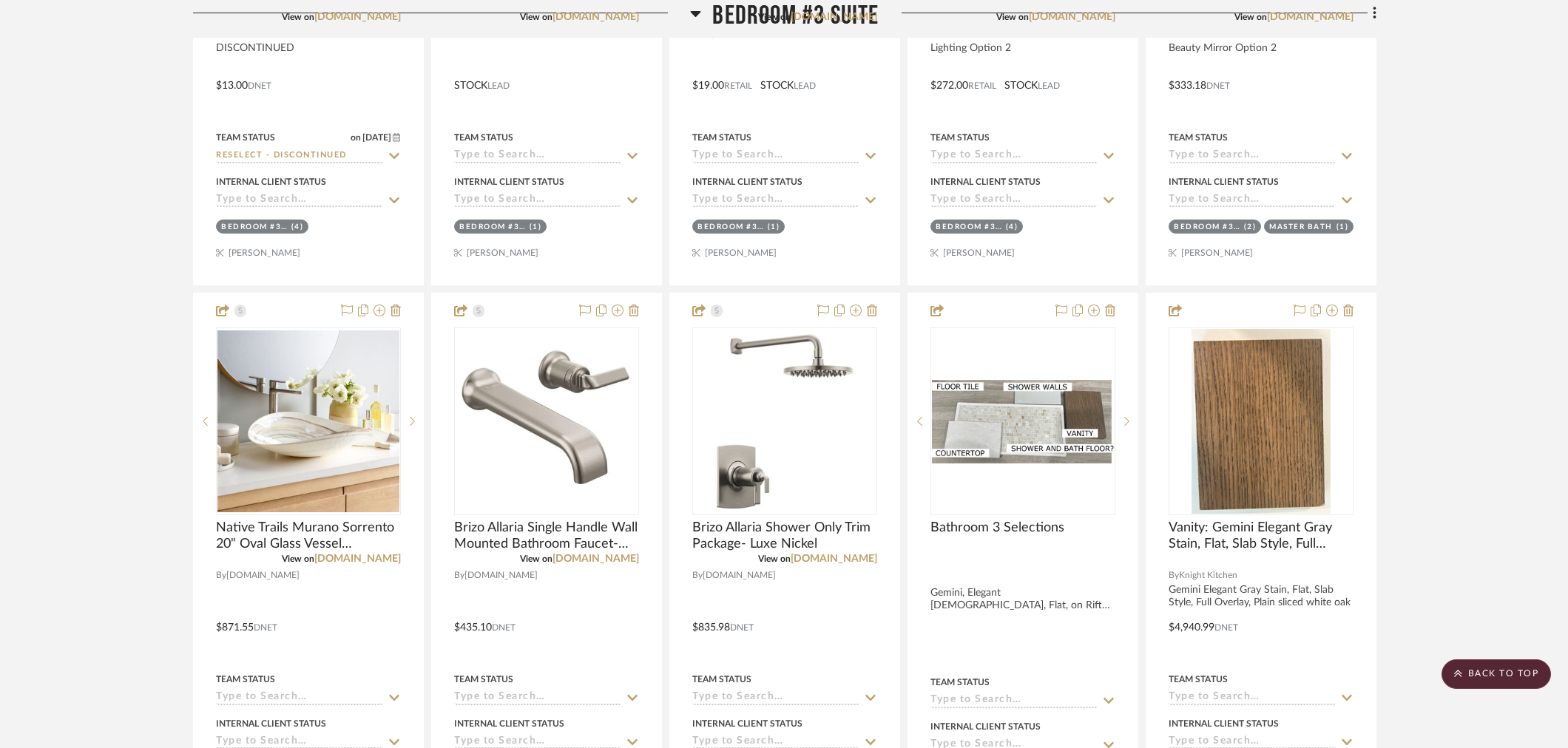
scroll to position [3203, 0]
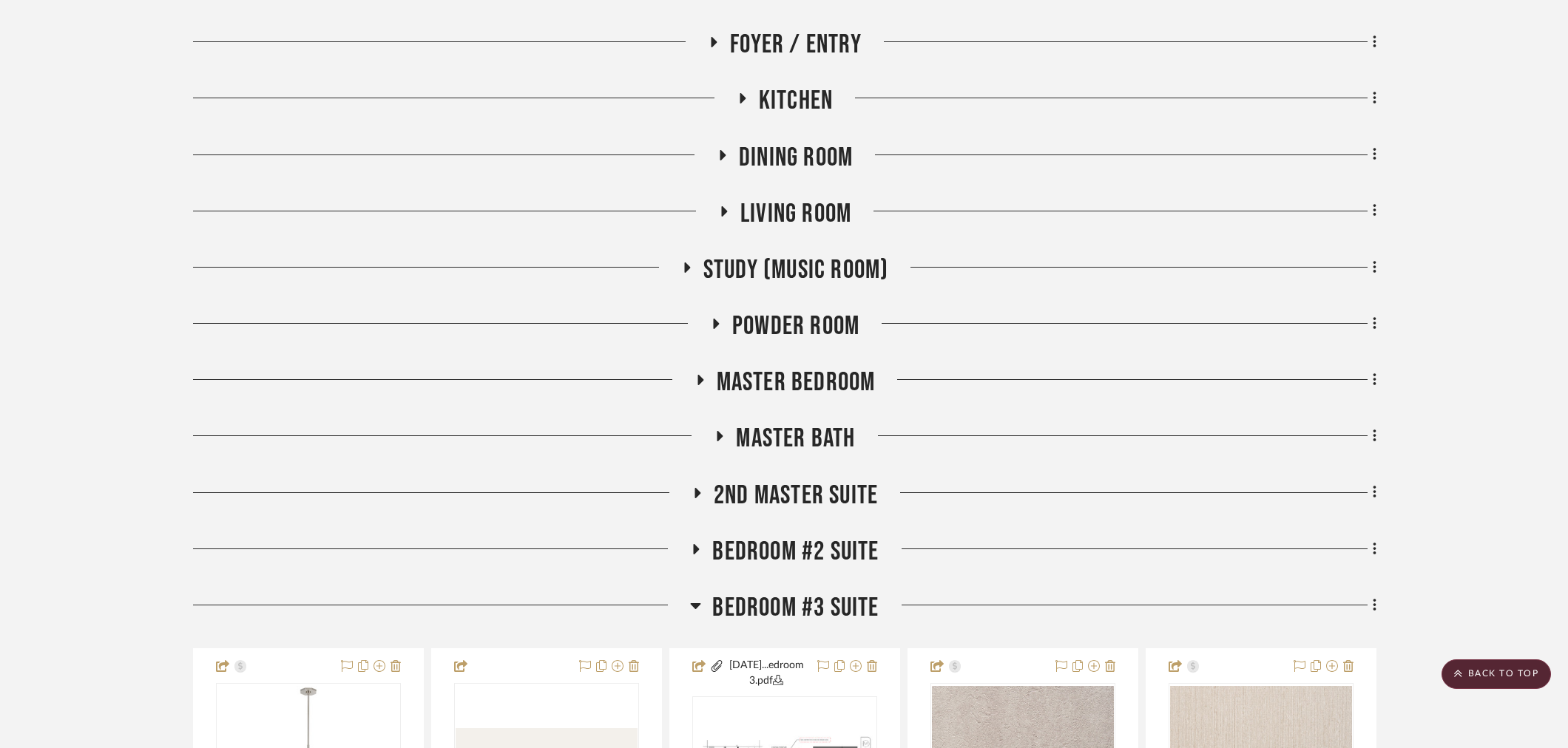
click at [779, 563] on span "Bedroom #2 Suite" at bounding box center [794, 551] width 166 height 32
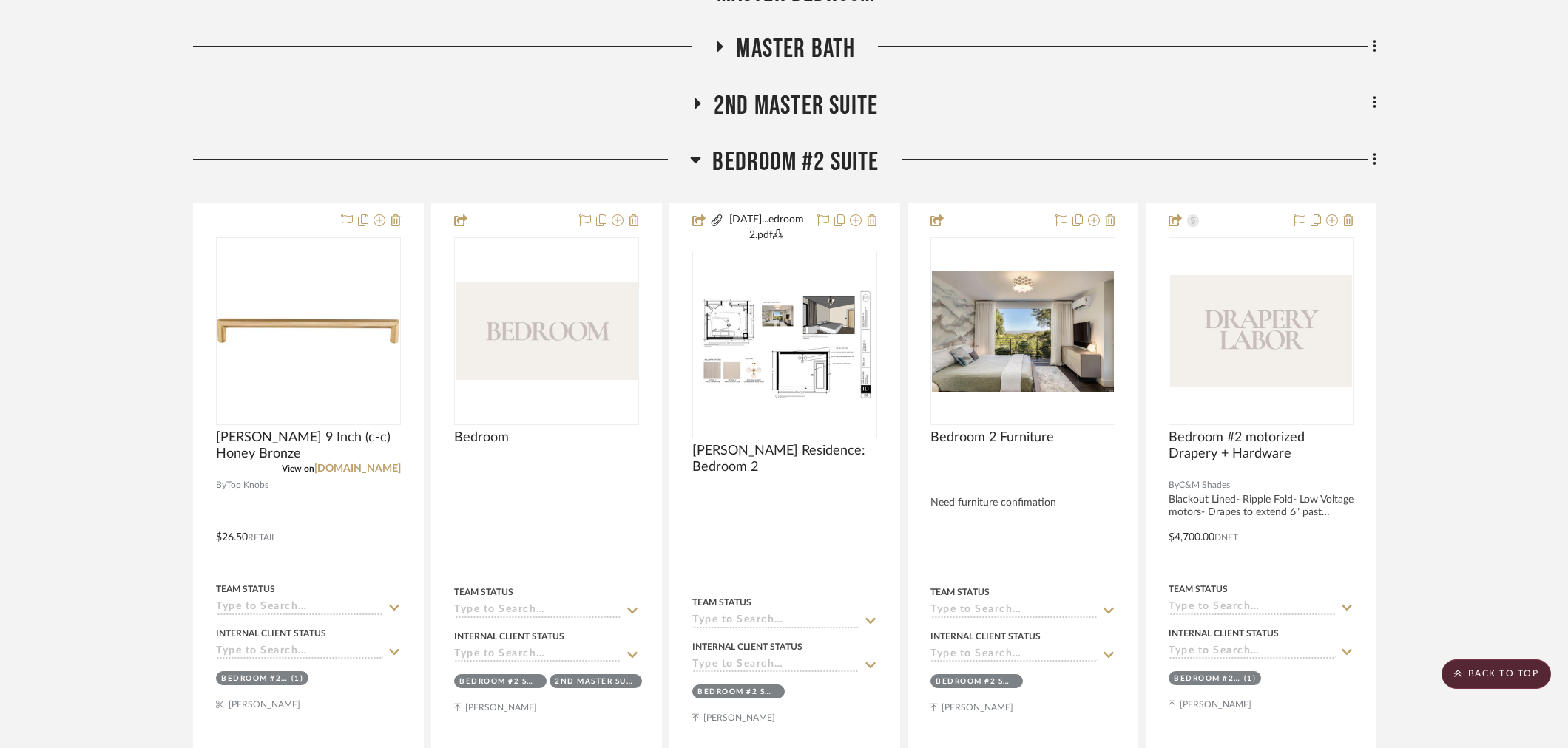
scroll to position [1068, 0]
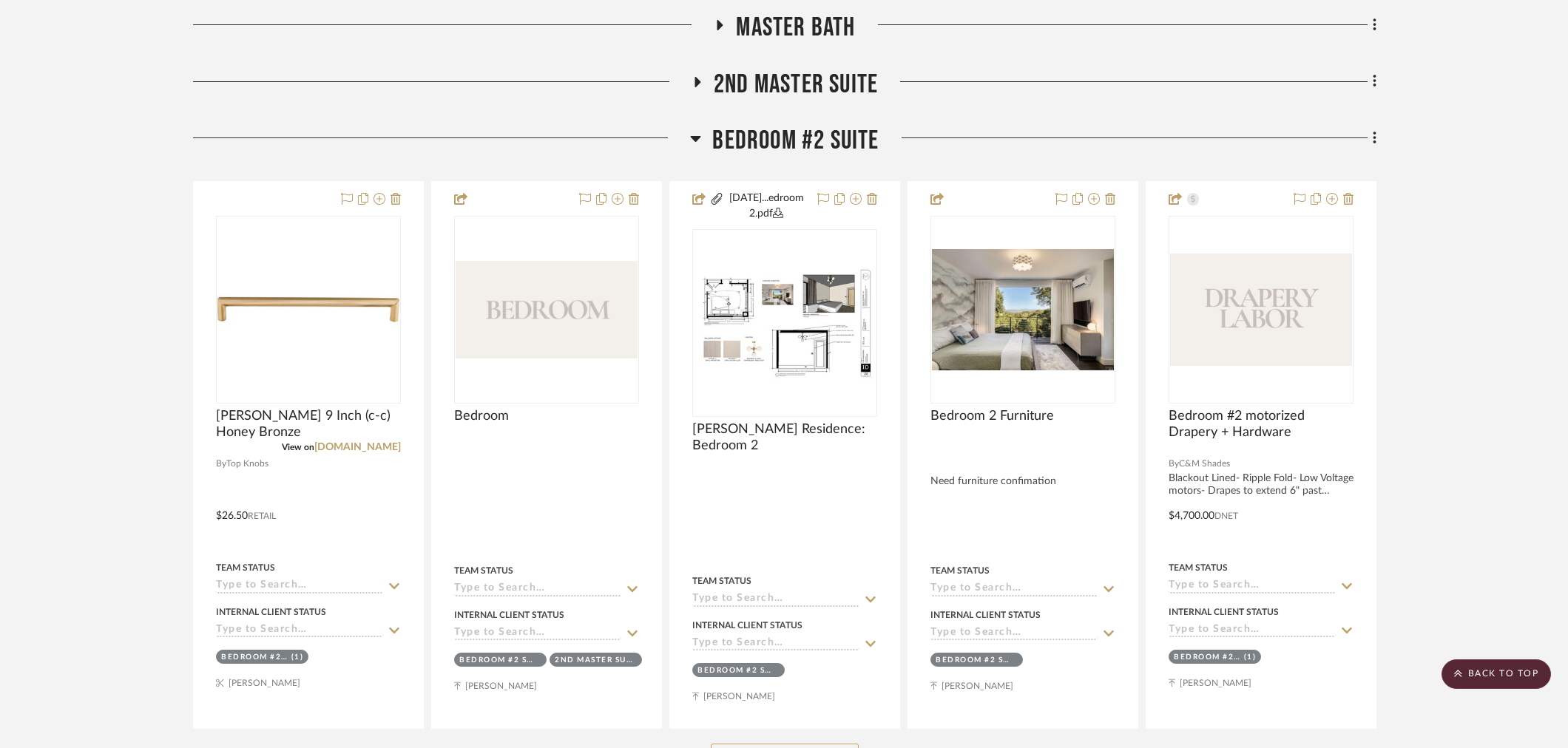
click at [773, 130] on span "Bedroom #2 Suite" at bounding box center [794, 140] width 166 height 32
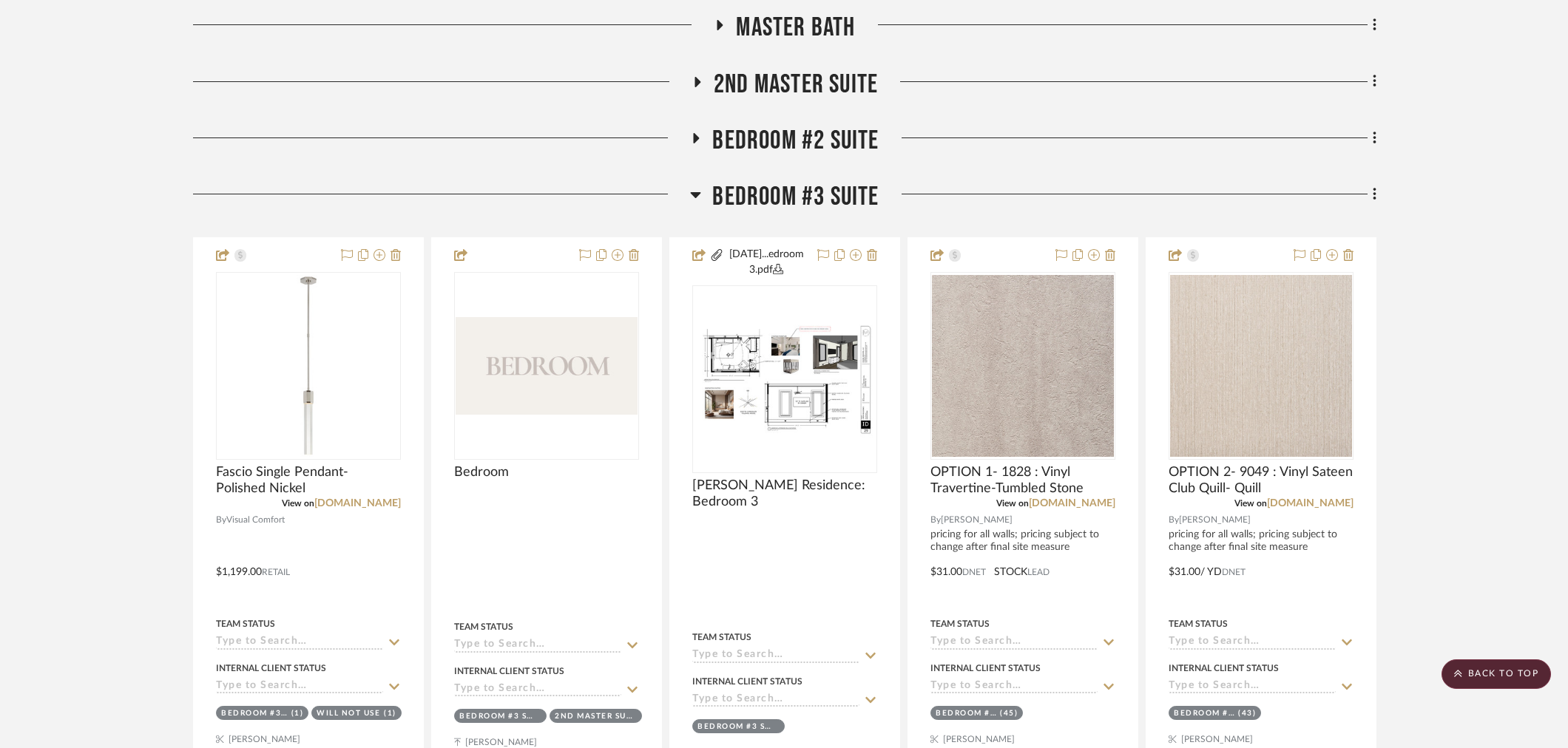
click at [794, 198] on span "Bedroom #3 Suite" at bounding box center [794, 197] width 166 height 32
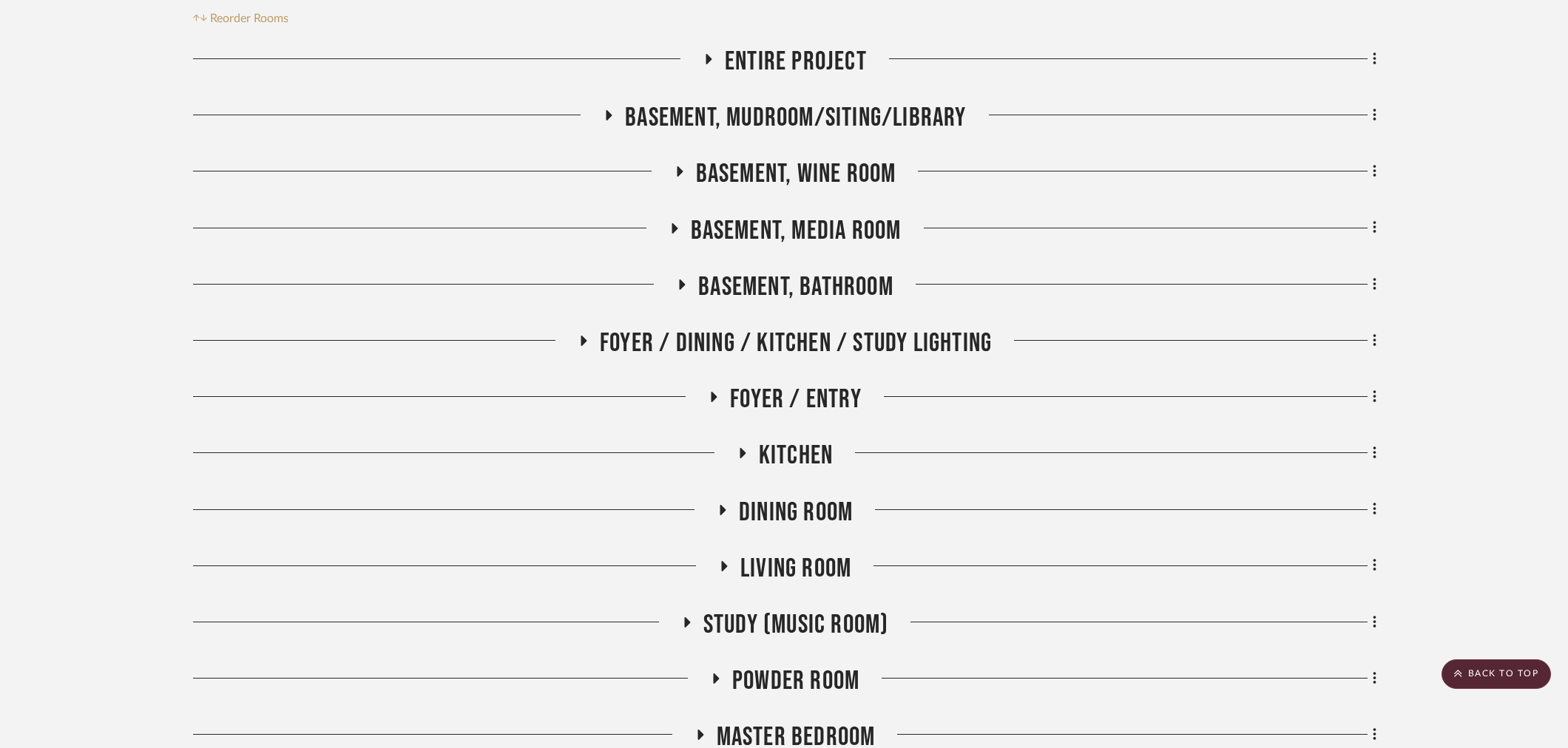
scroll to position [300, 0]
click at [832, 182] on span "Basement, Wine Room" at bounding box center [796, 175] width 200 height 32
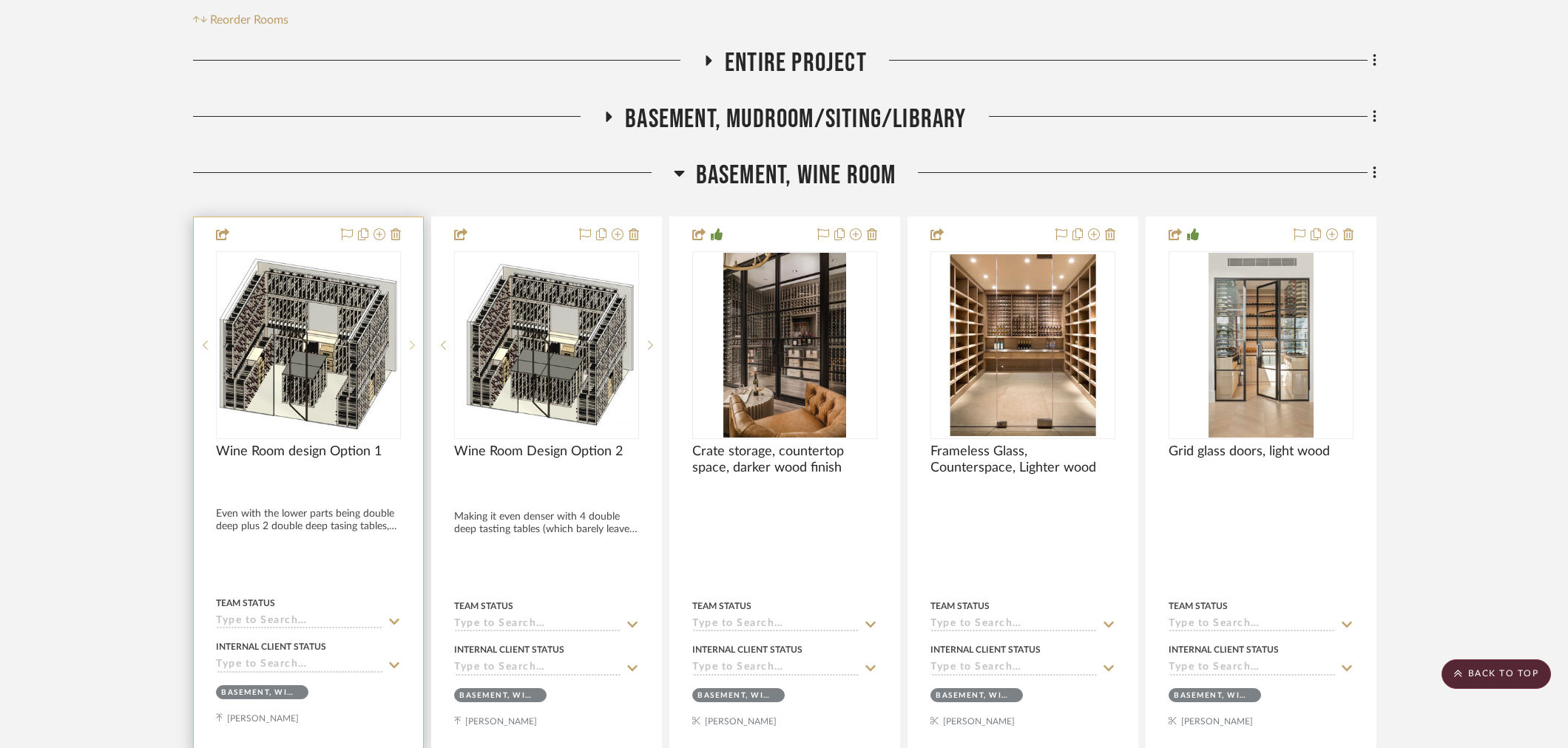
click at [412, 347] on icon at bounding box center [412, 345] width 5 height 10
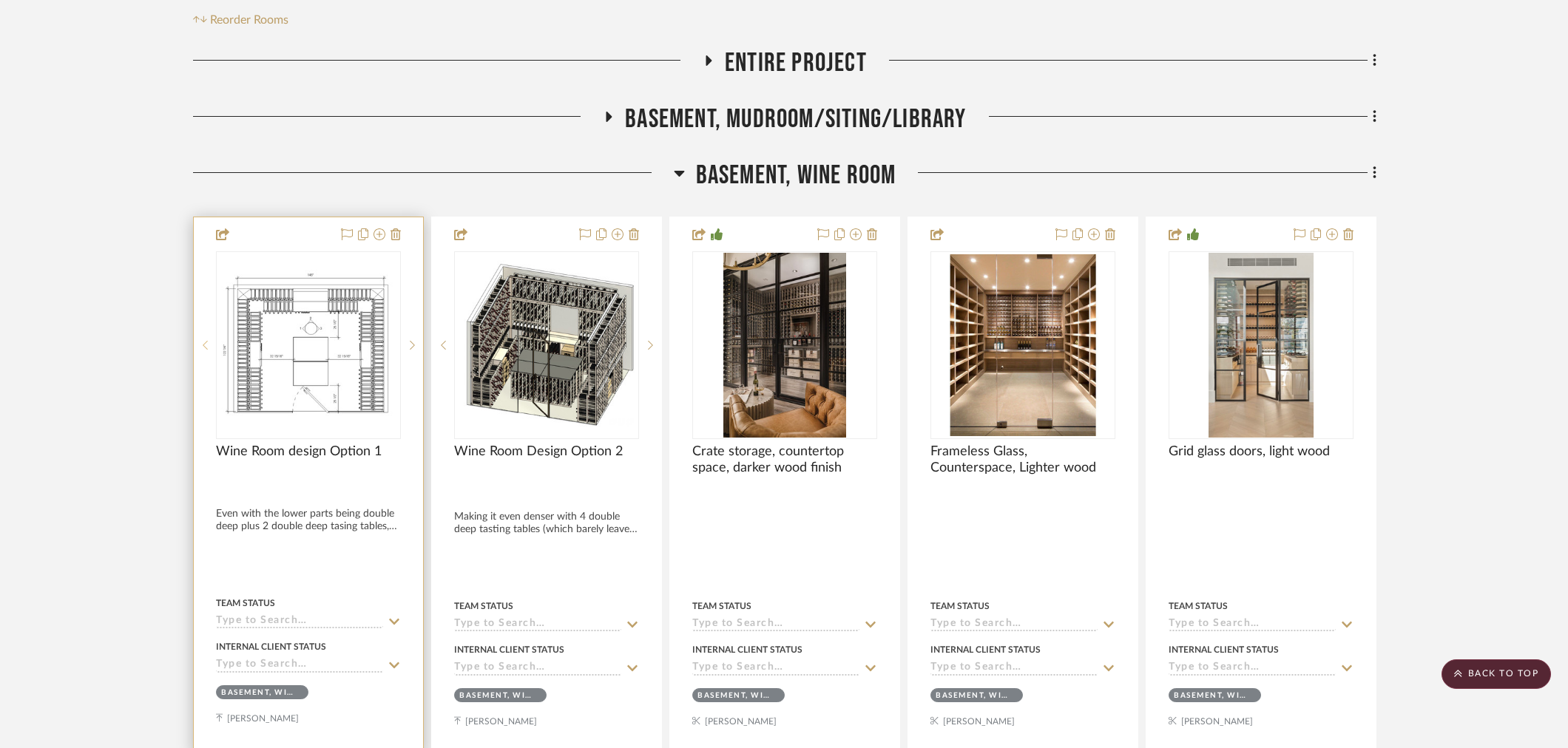
click at [203, 350] on icon at bounding box center [206, 345] width 5 height 10
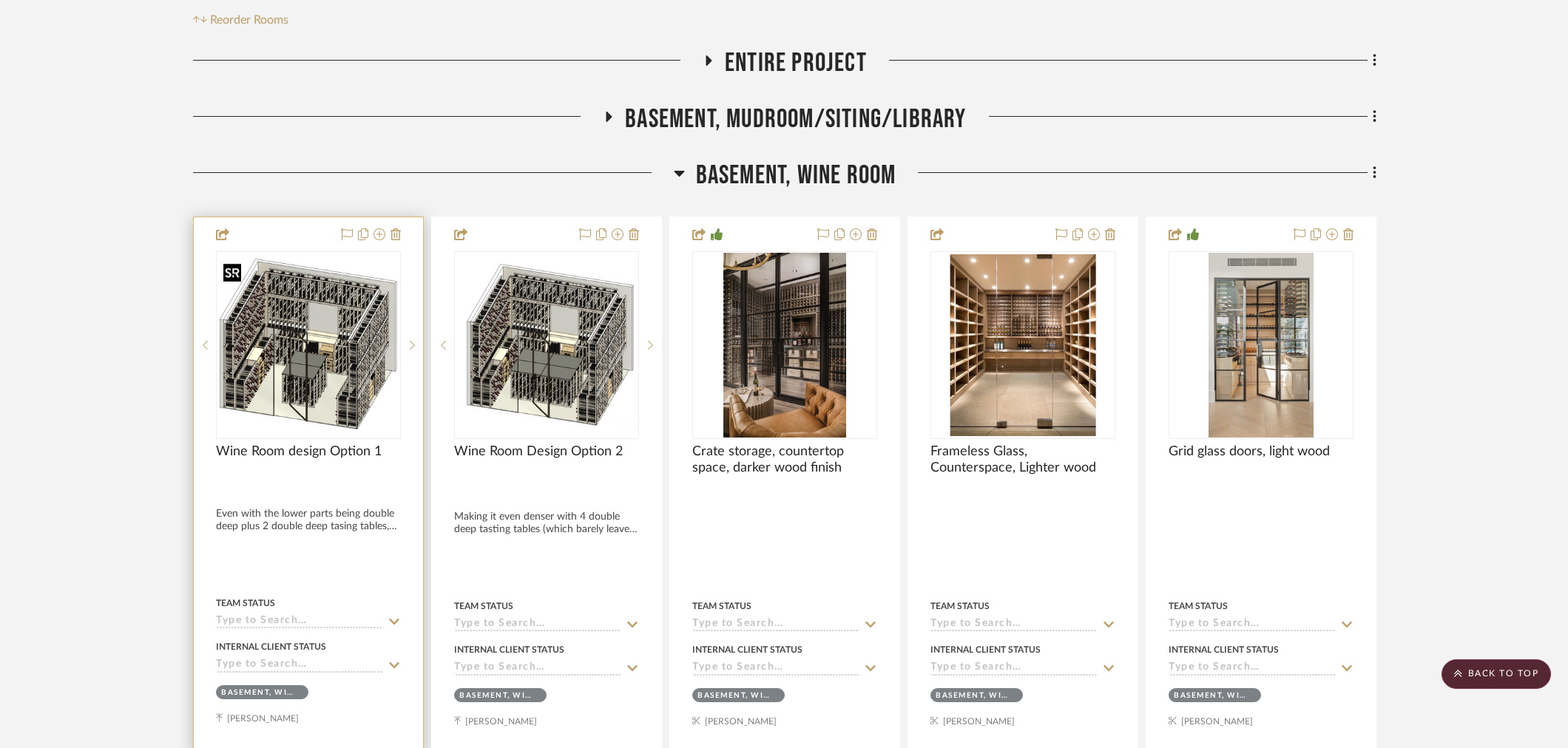
click at [329, 343] on img "0" at bounding box center [308, 346] width 182 height 178
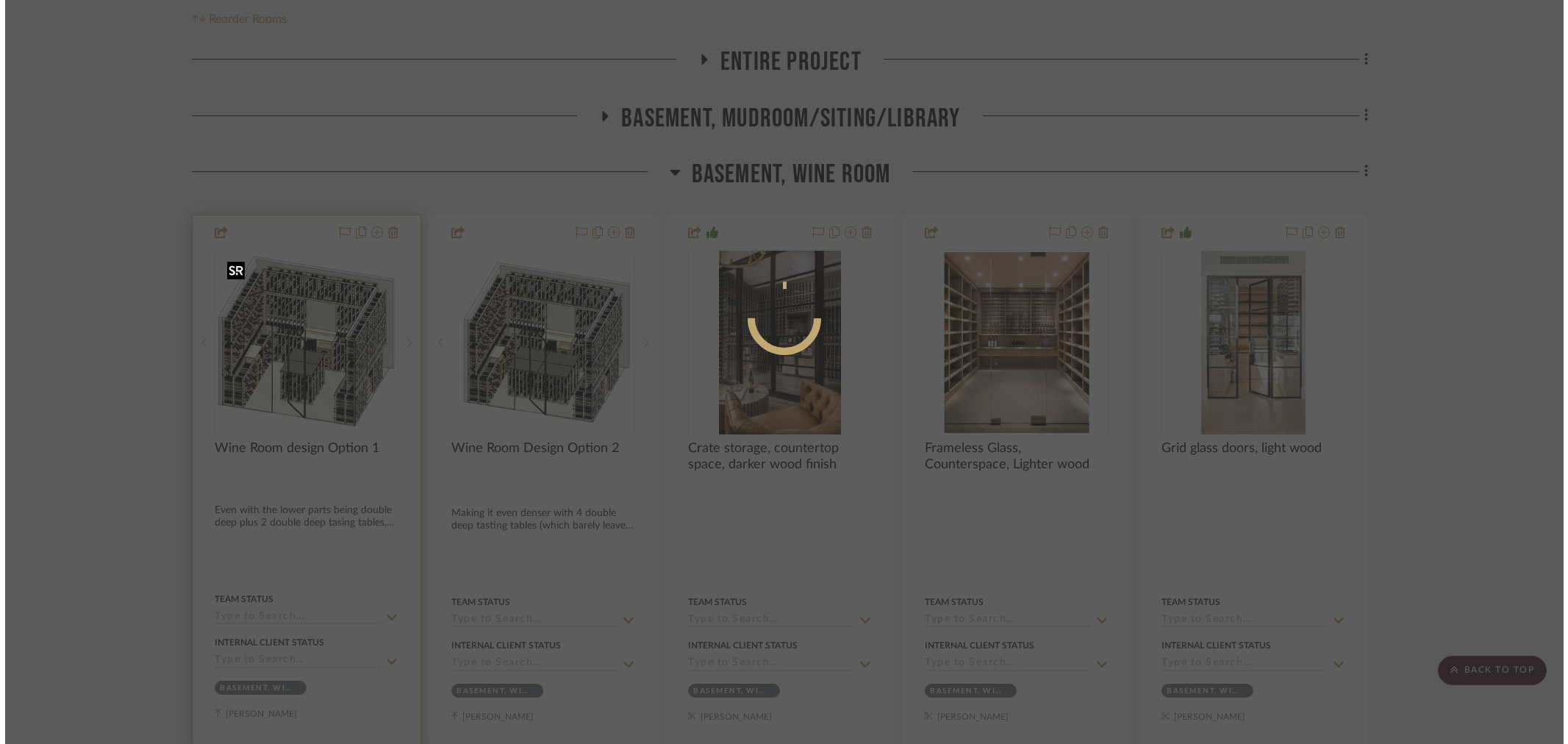
scroll to position [0, 0]
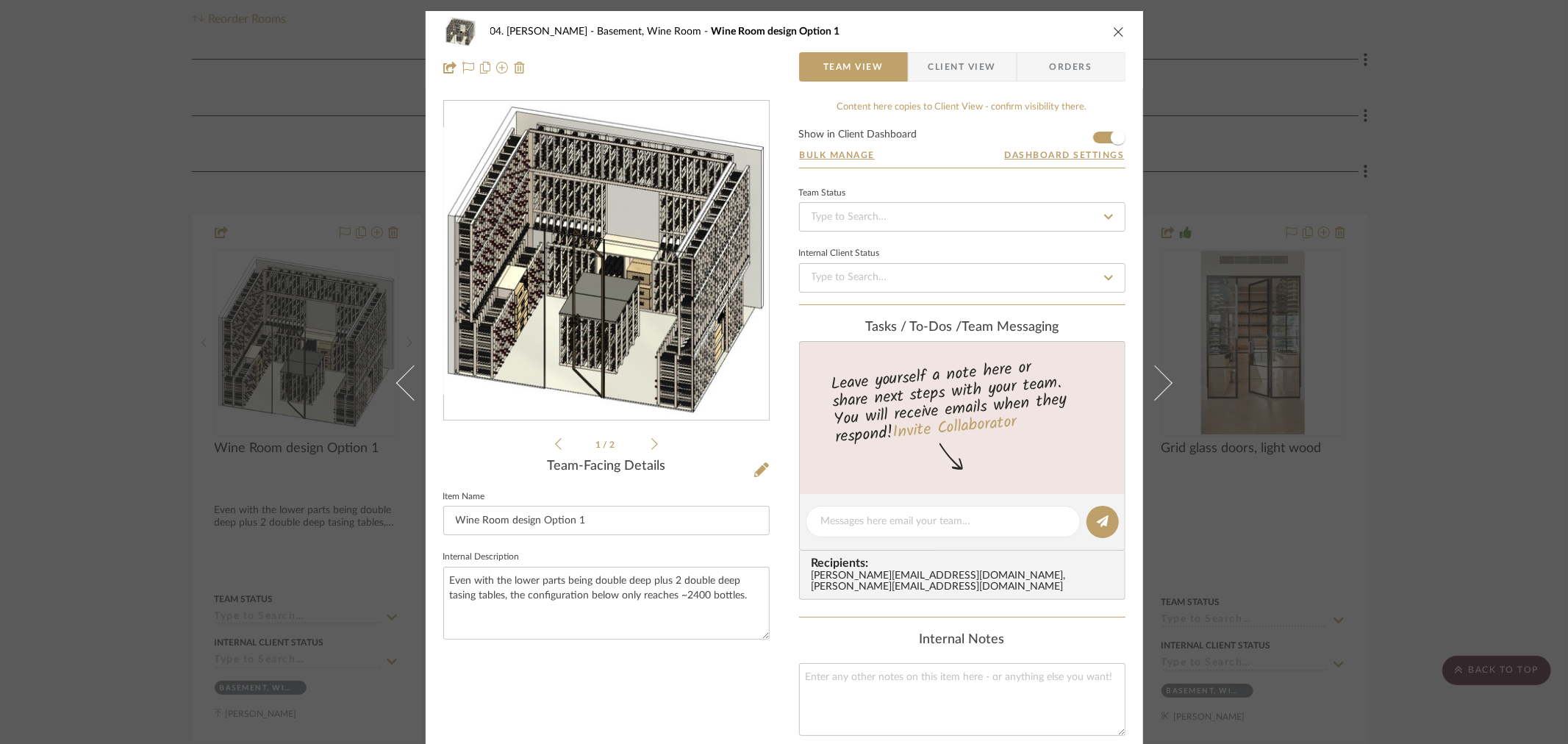
click at [618, 226] on img "0" at bounding box center [606, 261] width 325 height 317
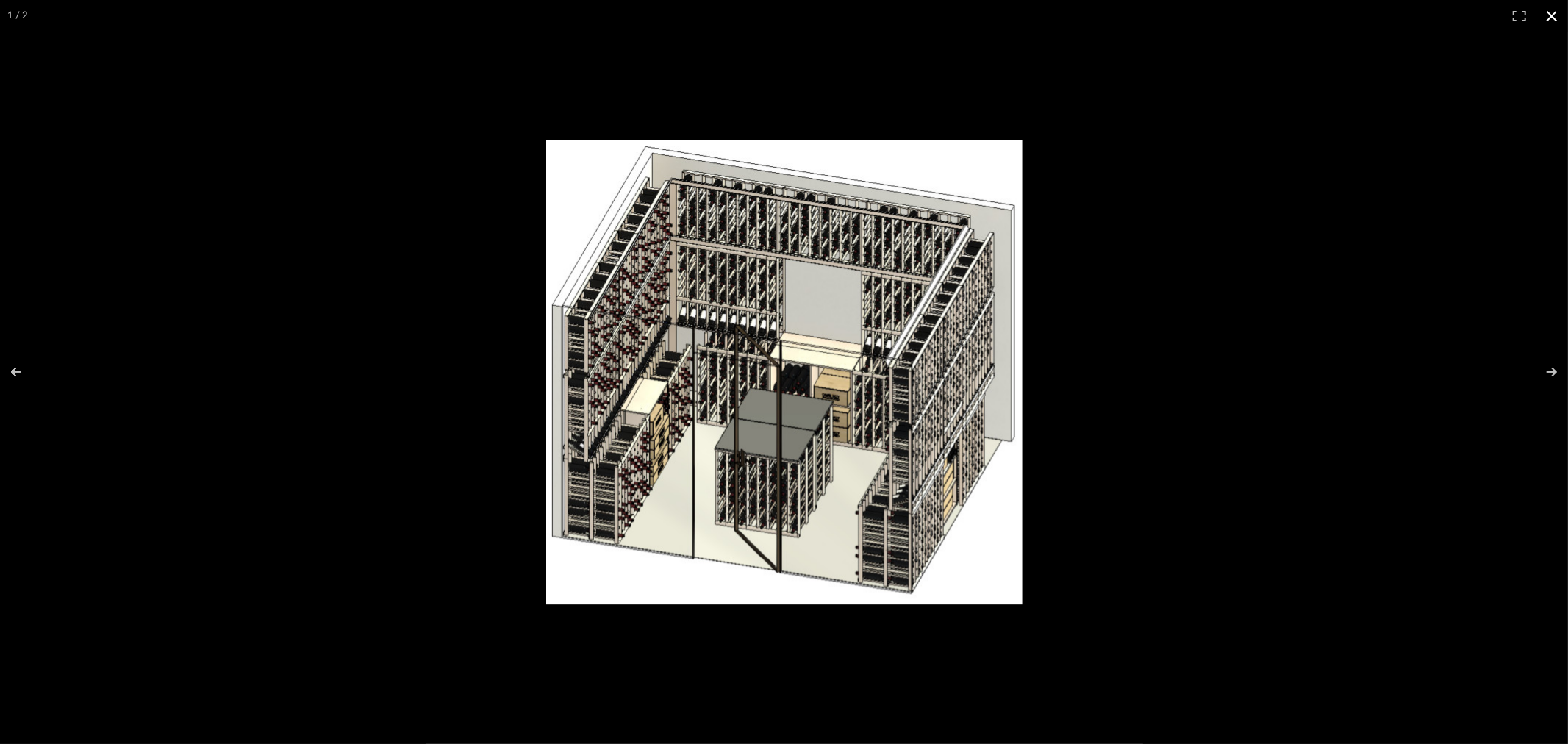
click at [1507, 173] on div at bounding box center [1082, 393] width 1072 height 508
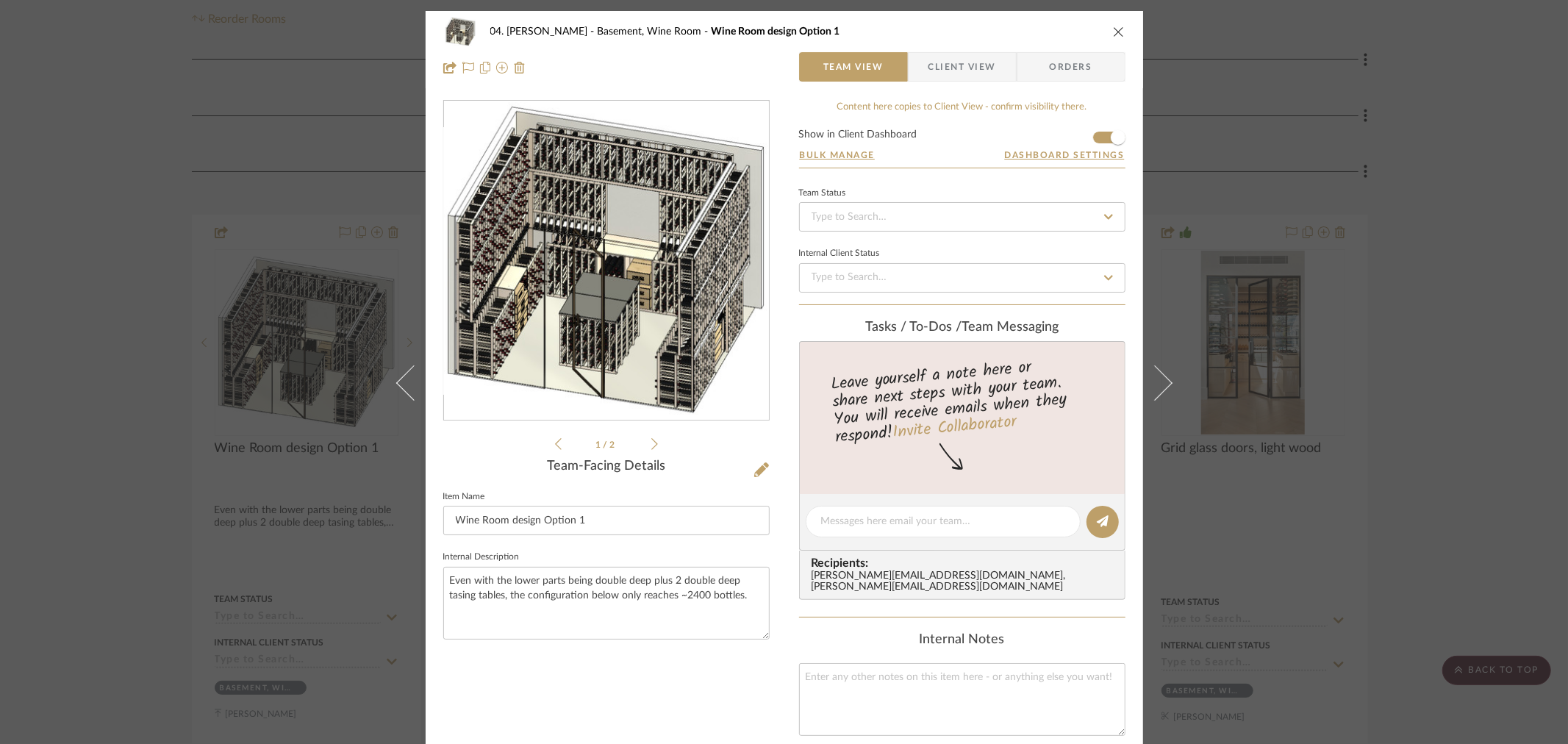
click at [1530, 224] on div "04. Linck Basement, Wine Room Wine Room design Option 1 Team View Client View O…" at bounding box center [784, 372] width 1568 height 744
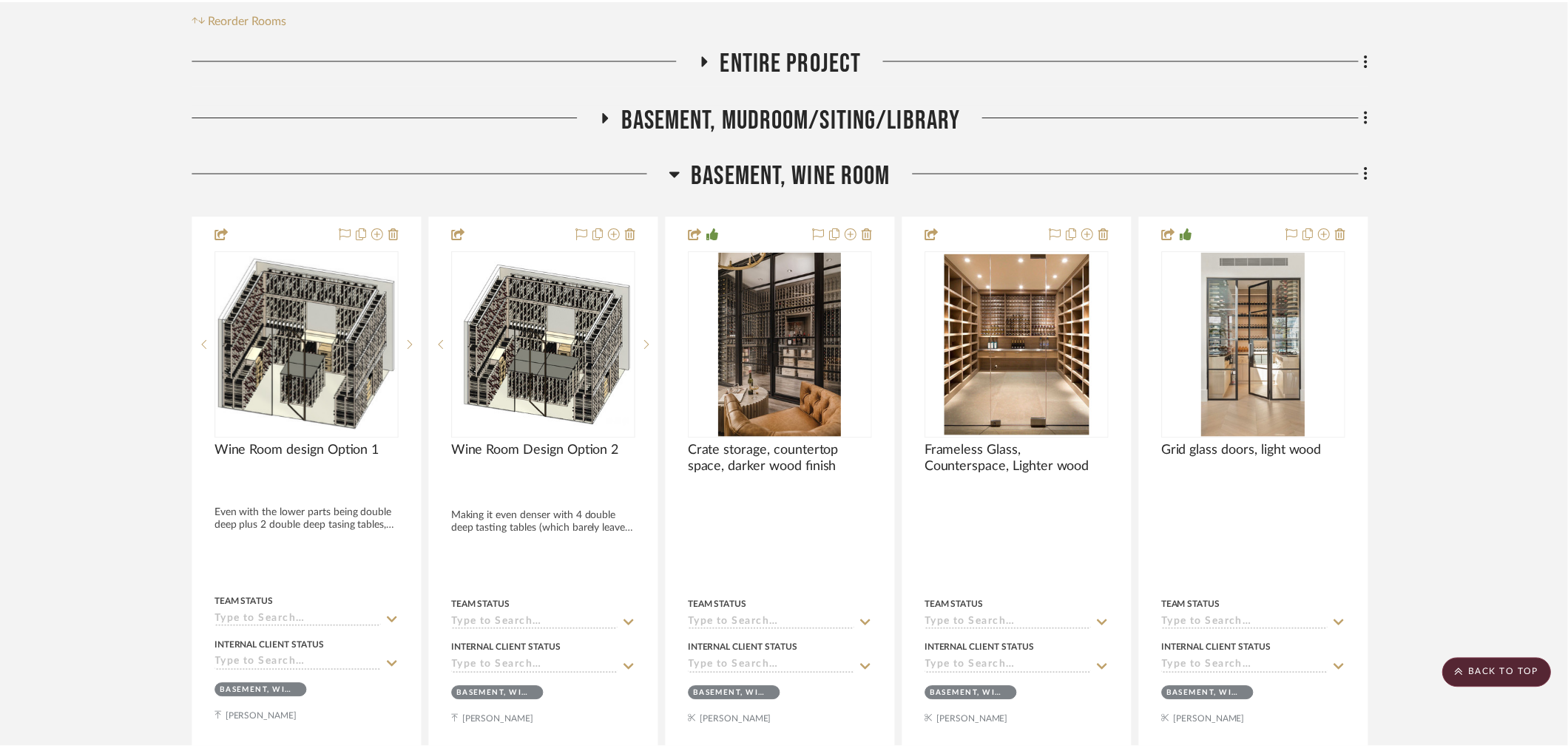
scroll to position [300, 0]
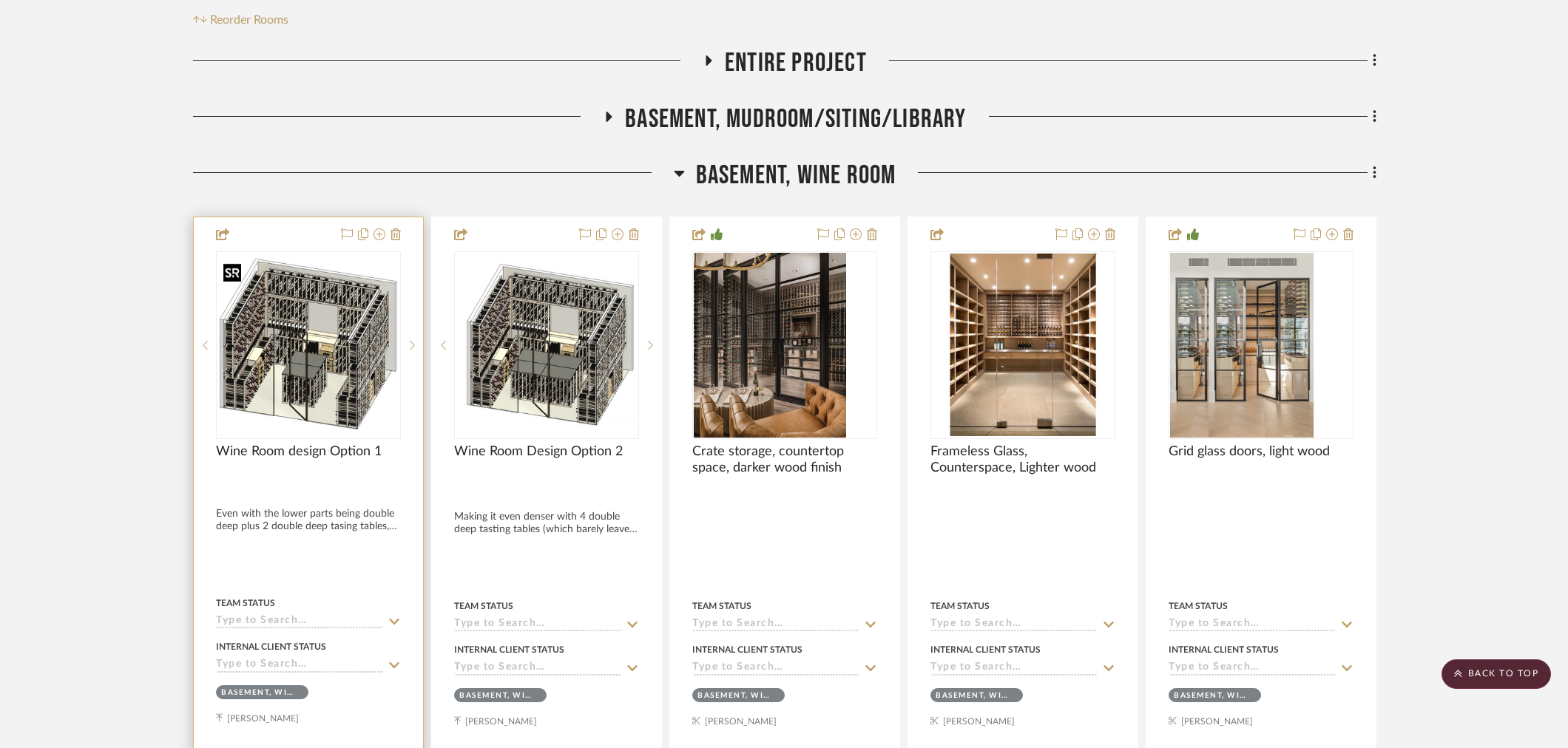
click at [308, 380] on img "0" at bounding box center [308, 346] width 182 height 178
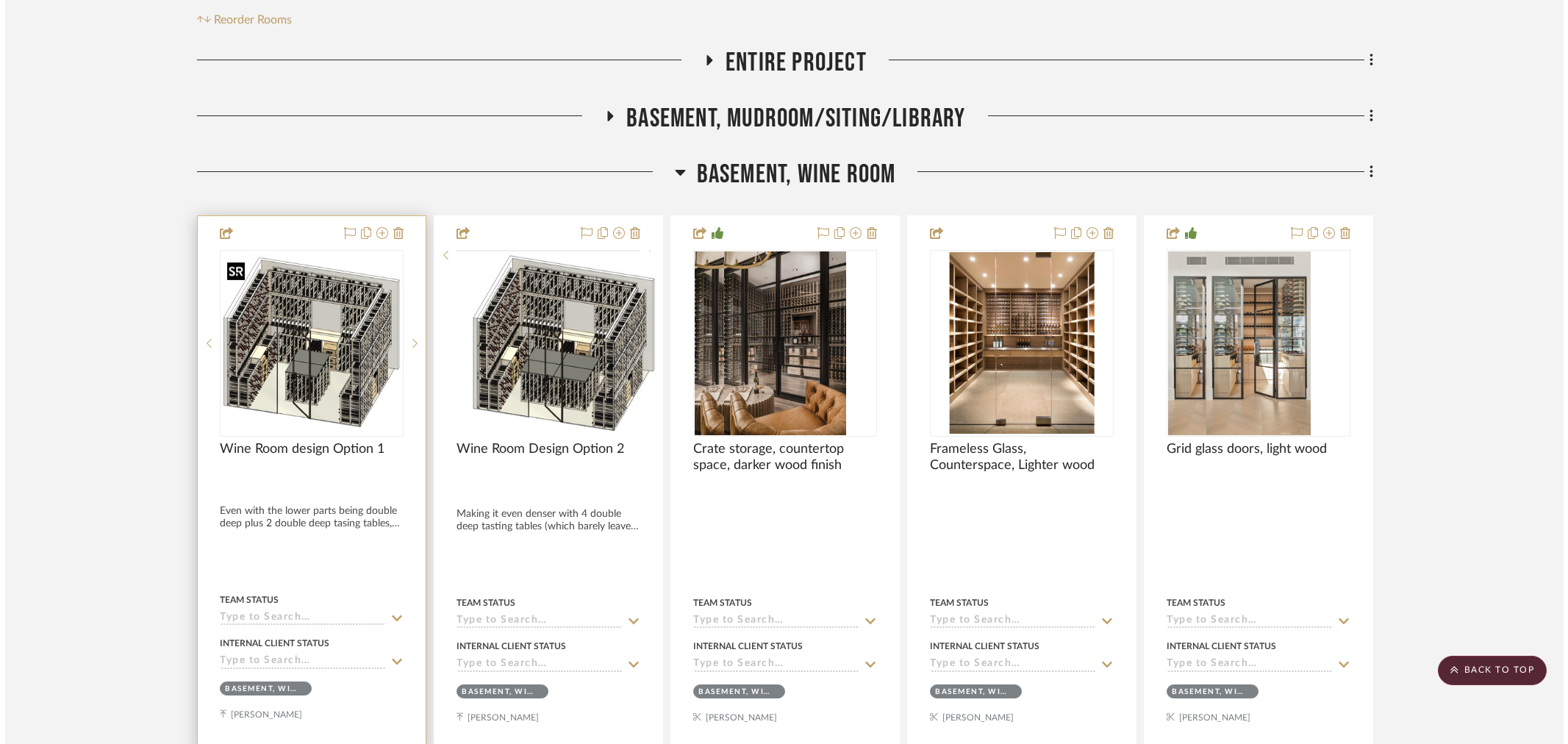
scroll to position [0, 0]
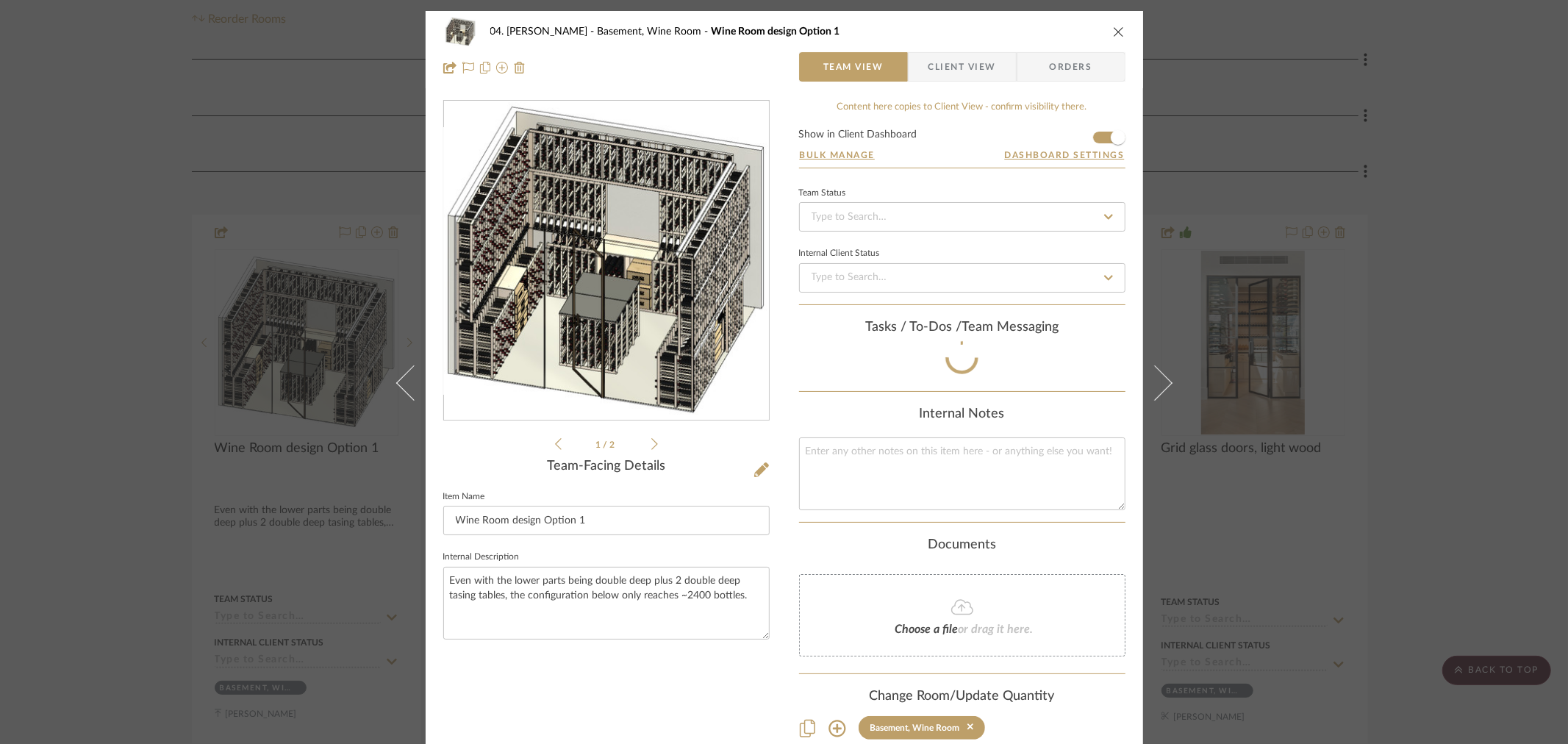
click at [599, 297] on img "0" at bounding box center [606, 261] width 325 height 317
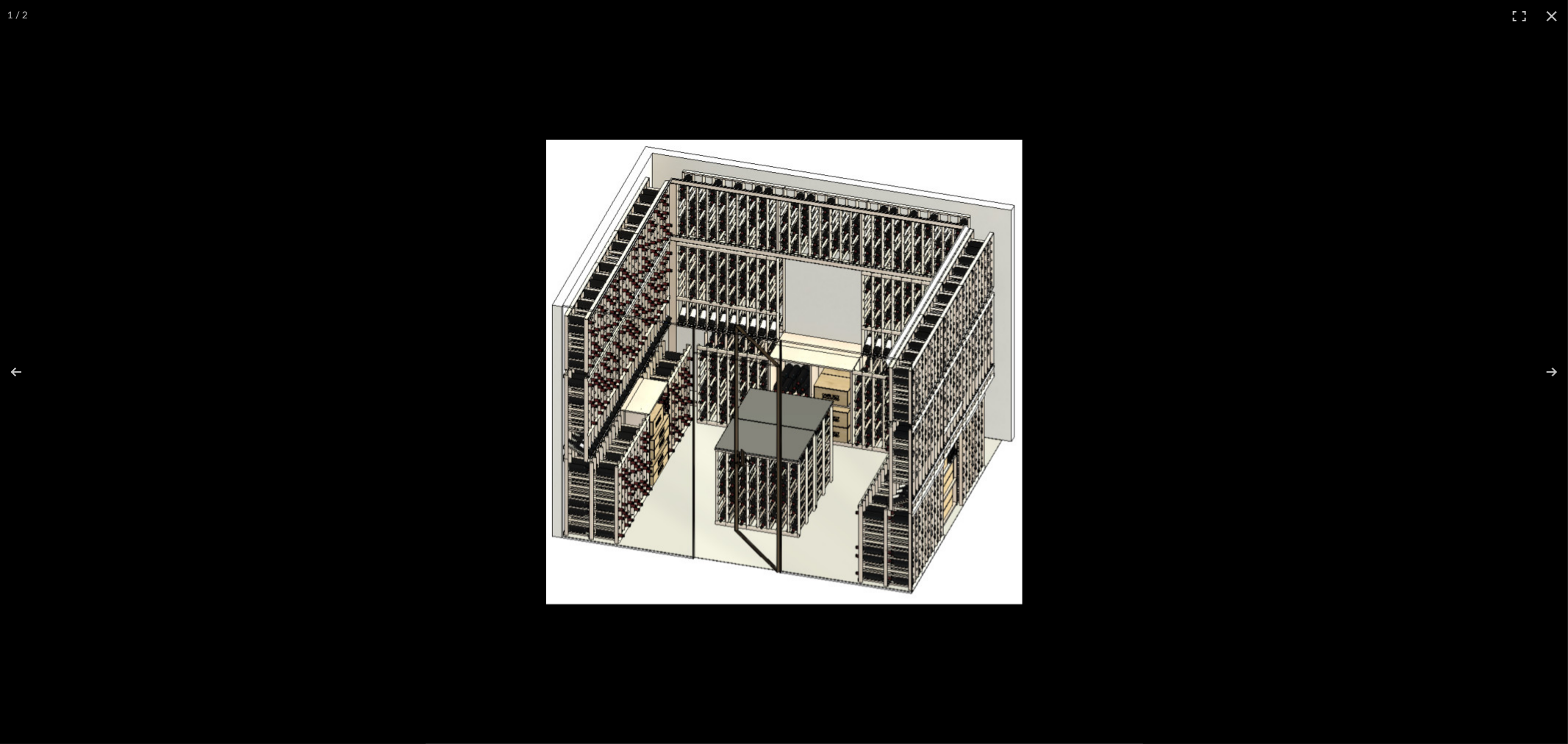
click at [732, 452] on img at bounding box center [784, 372] width 476 height 464
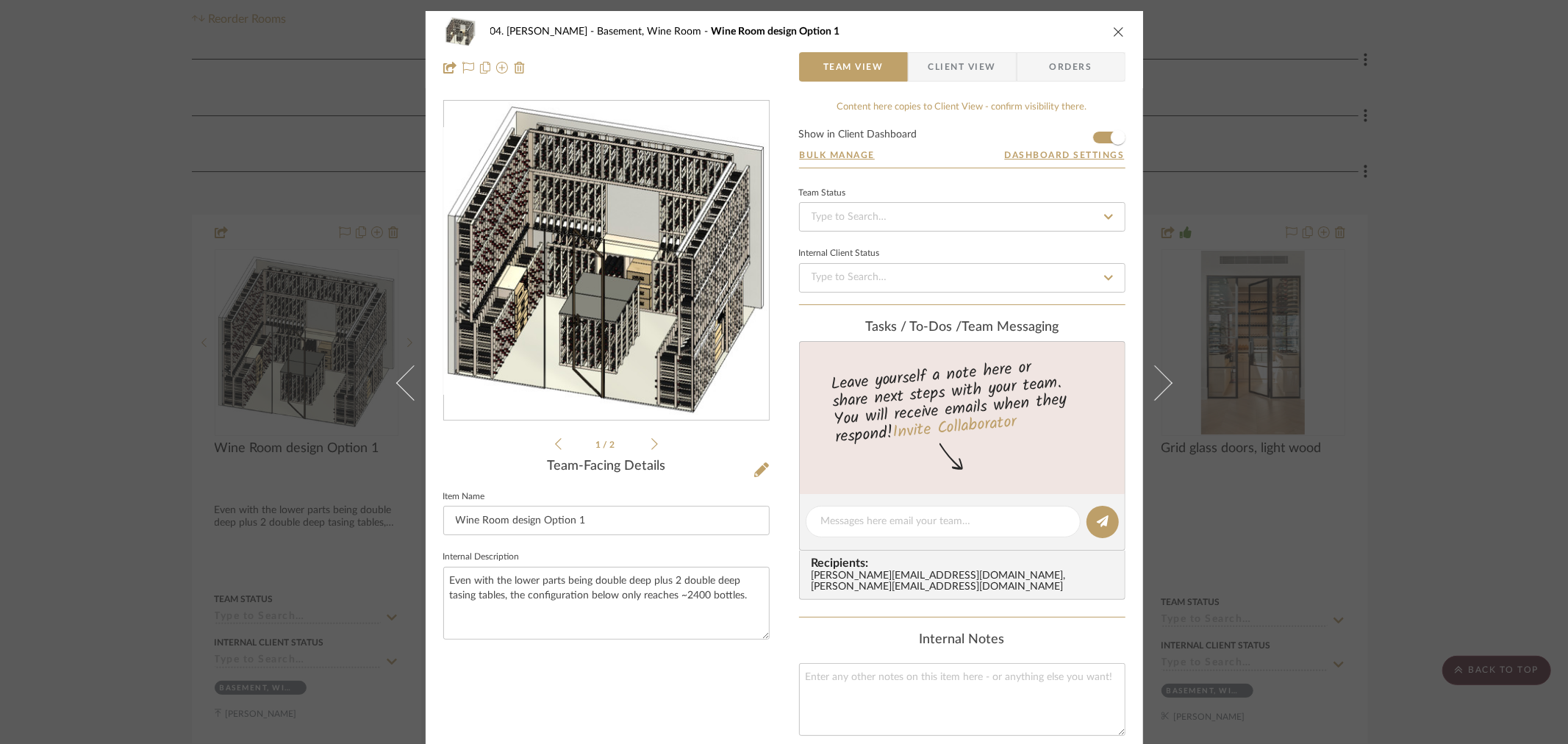
drag, startPoint x: 732, startPoint y: 452, endPoint x: 601, endPoint y: 310, distance: 193.2
click at [601, 310] on img "0" at bounding box center [606, 261] width 325 height 317
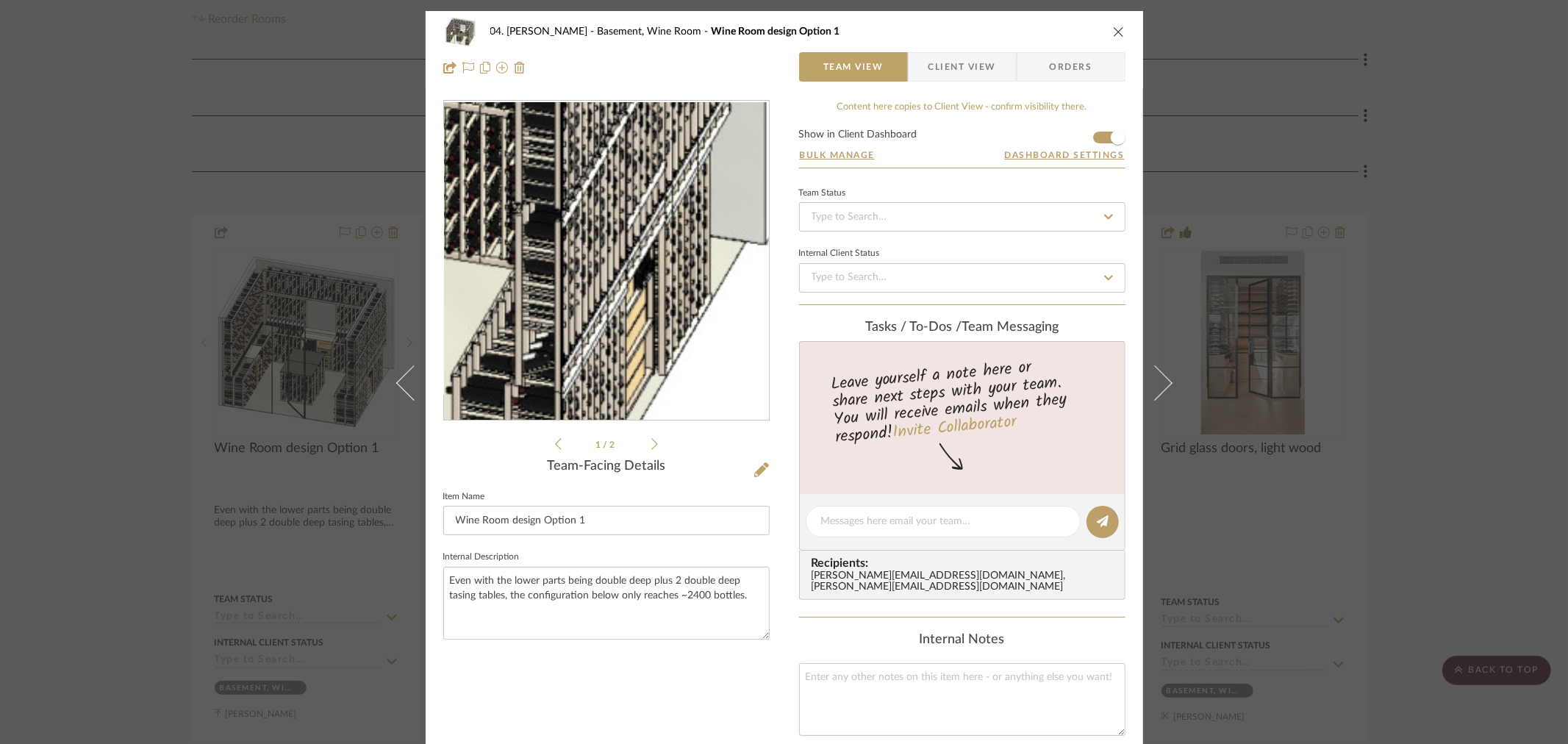
drag, startPoint x: 703, startPoint y: 314, endPoint x: 603, endPoint y: 320, distance: 100.2
click at [603, 320] on img "0" at bounding box center [606, 261] width 325 height 317
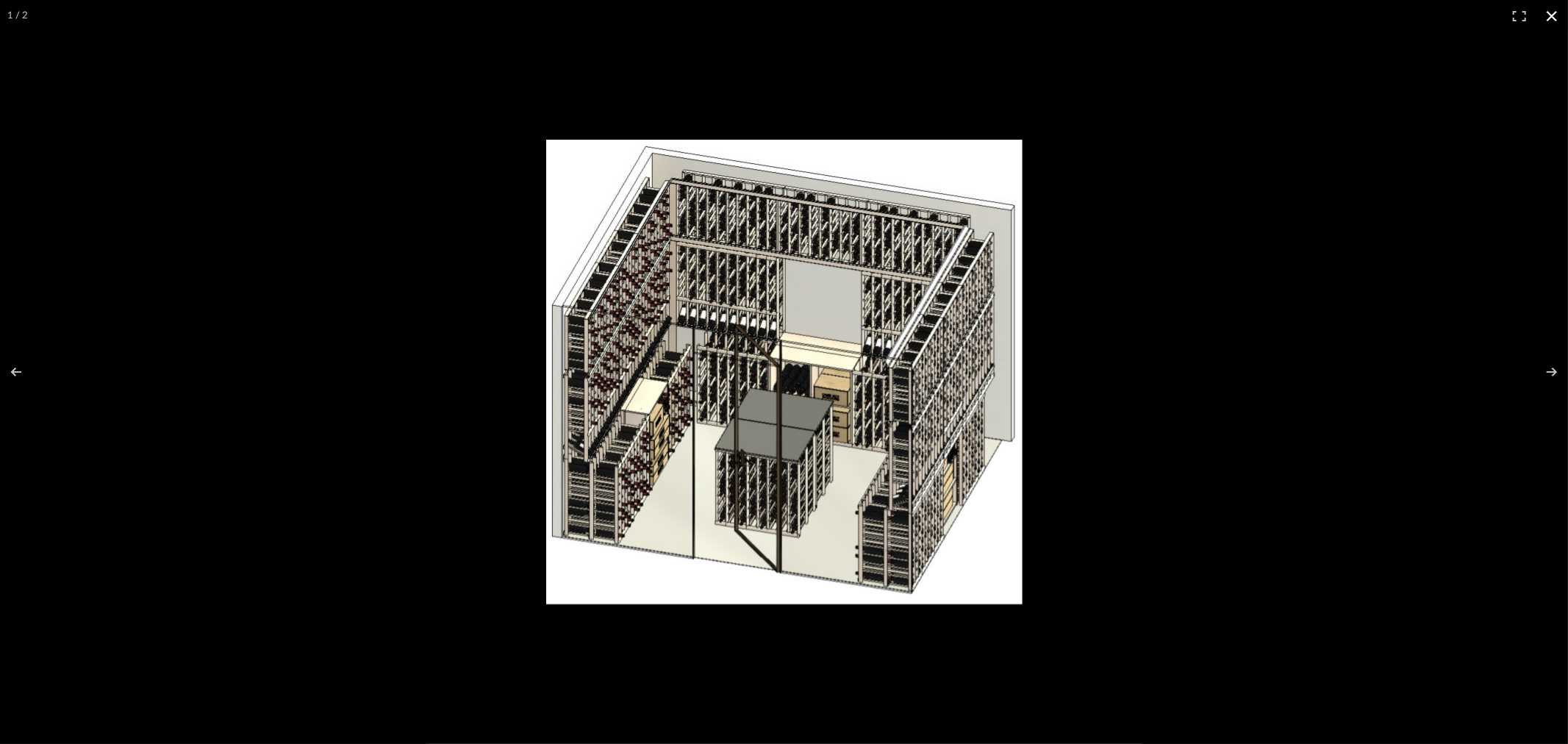
click at [1325, 436] on div at bounding box center [1082, 393] width 1072 height 508
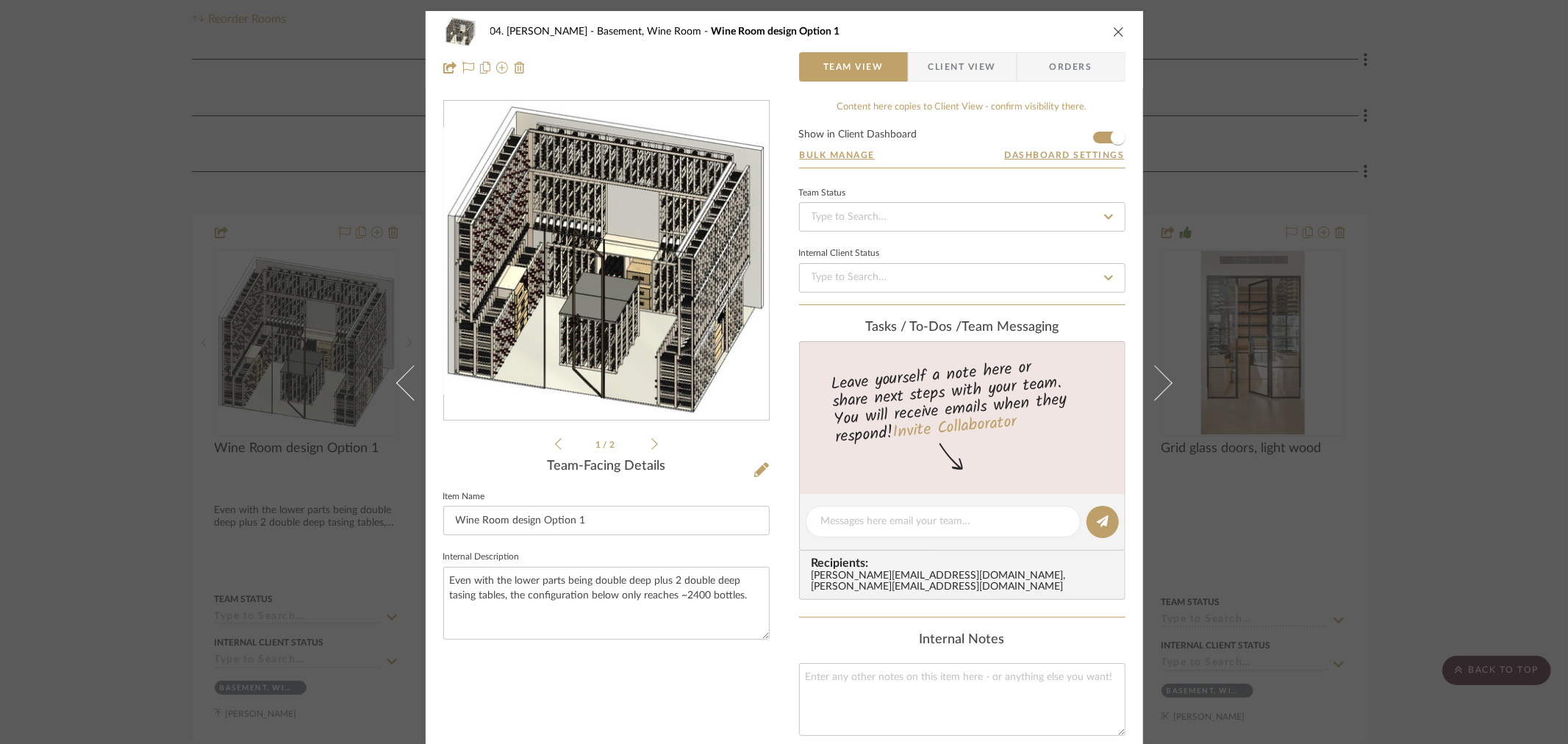
click at [1335, 439] on div "04. Linck Basement, Wine Room Wine Room design Option 1 Team View Client View O…" at bounding box center [784, 372] width 1568 height 744
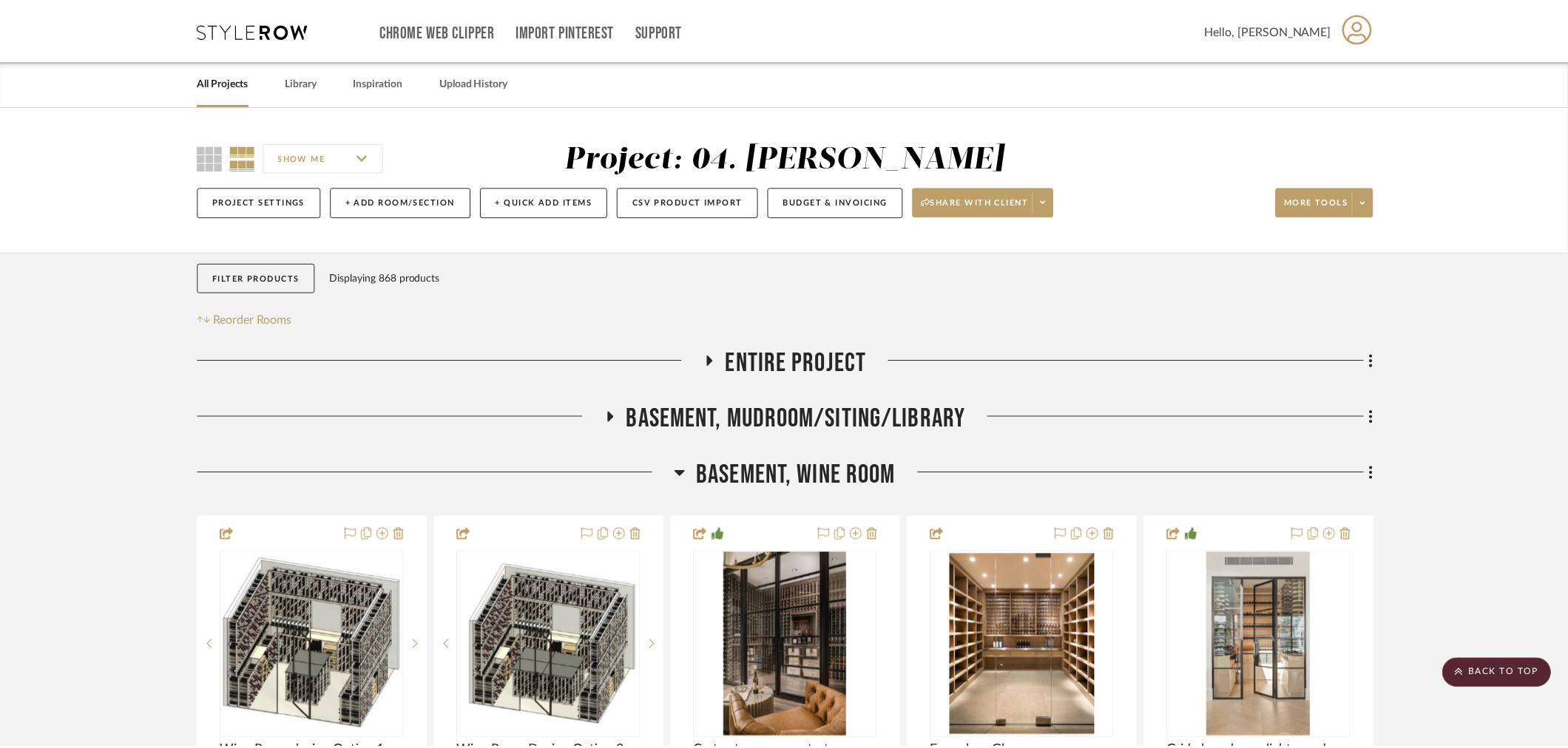
scroll to position [300, 0]
